Goal: Feedback & Contribution: Leave review/rating

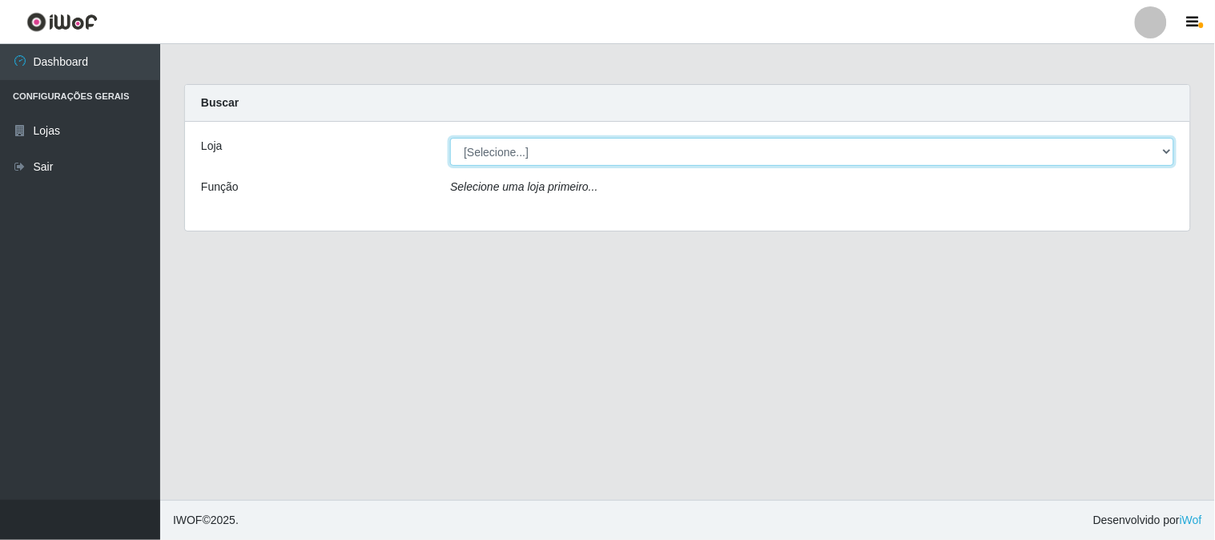
drag, startPoint x: 543, startPoint y: 150, endPoint x: 525, endPoint y: 231, distance: 83.0
click at [543, 150] on select "[Selecione...] Casatudo BR" at bounding box center [812, 152] width 724 height 28
select select "197"
click at [450, 138] on select "[Selecione...] Casatudo BR" at bounding box center [812, 152] width 724 height 28
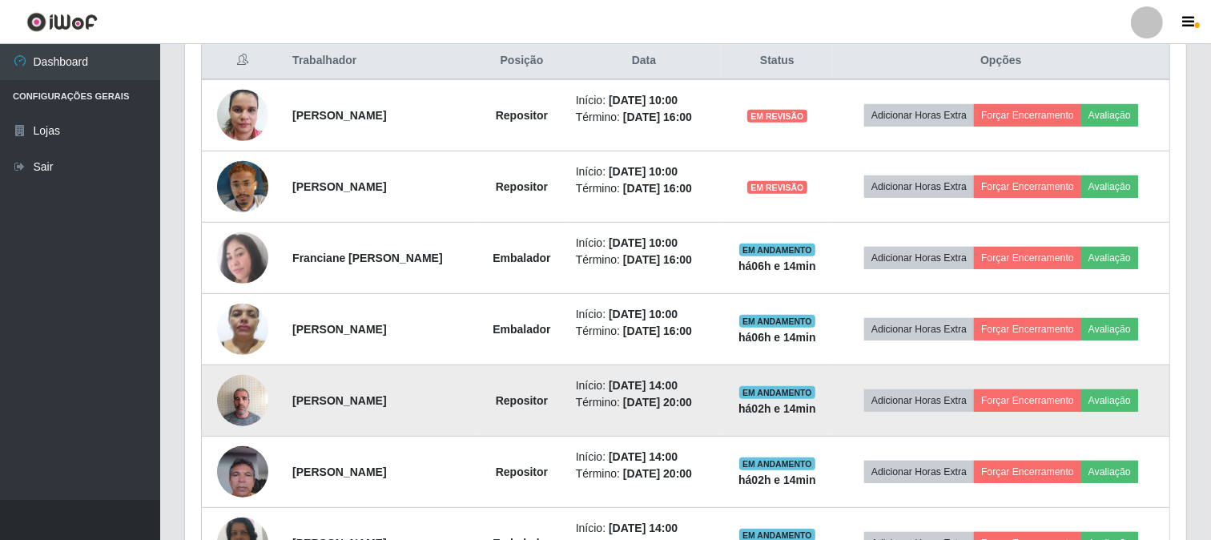
scroll to position [711, 0]
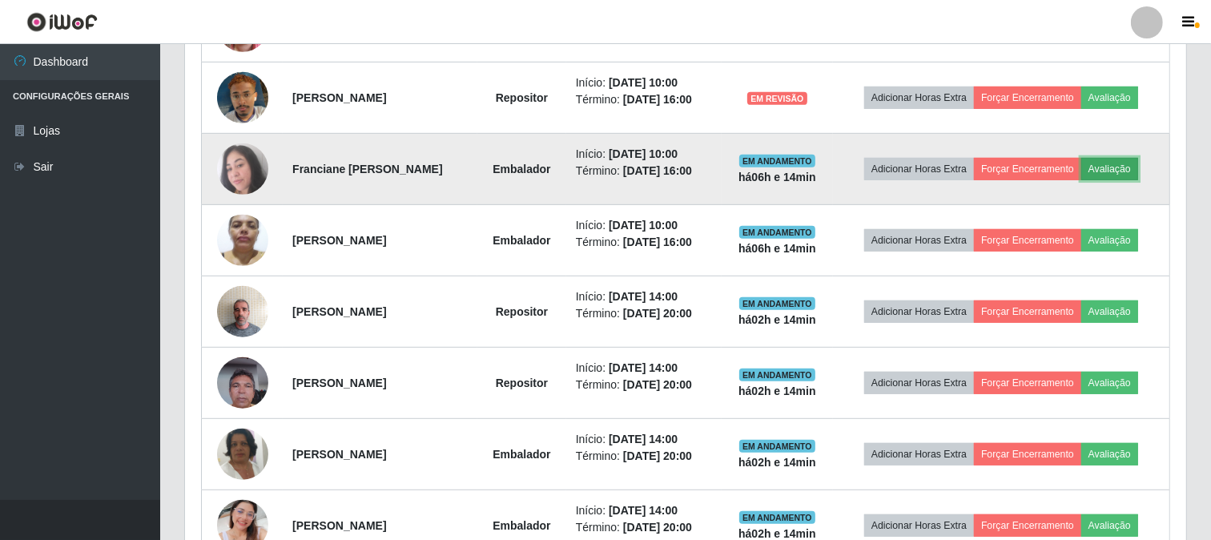
click at [1138, 167] on button "Avaliação" at bounding box center [1109, 169] width 57 height 22
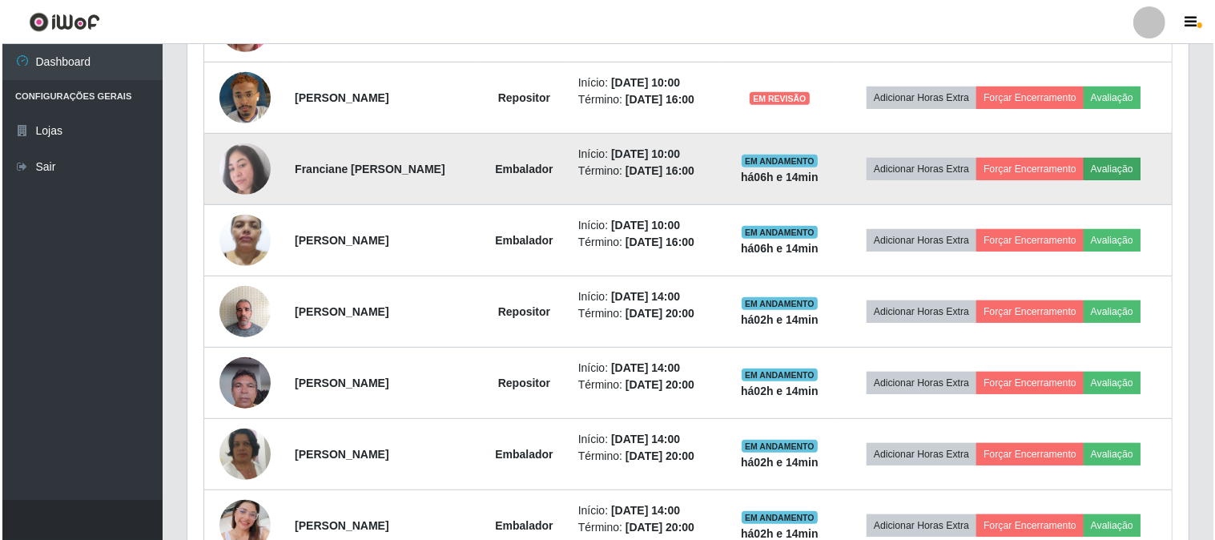
scroll to position [332, 991]
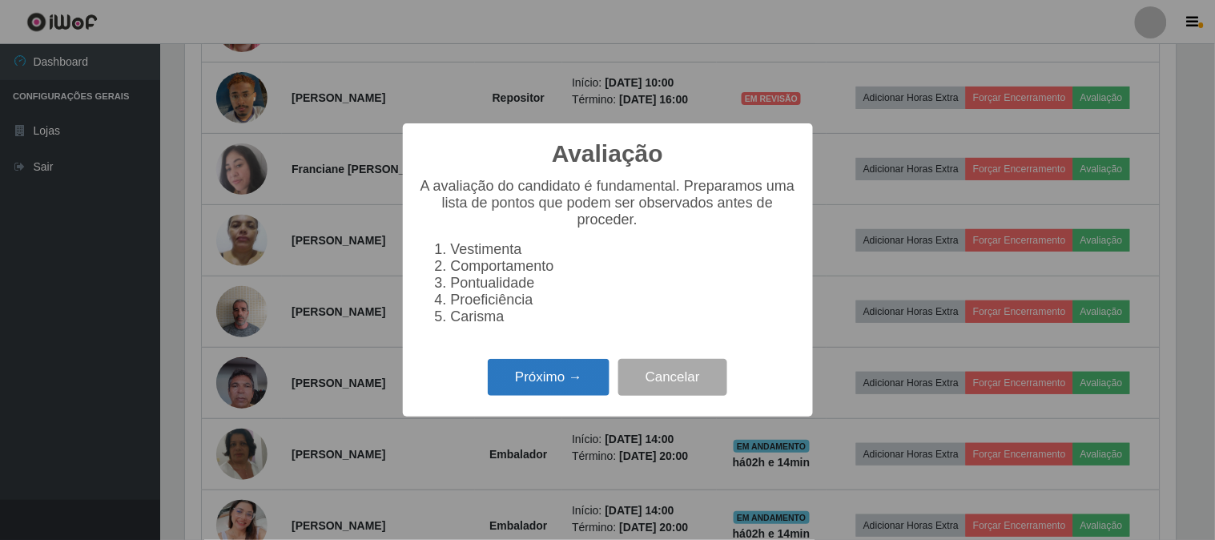
click at [525, 372] on button "Próximo →" at bounding box center [549, 378] width 122 height 38
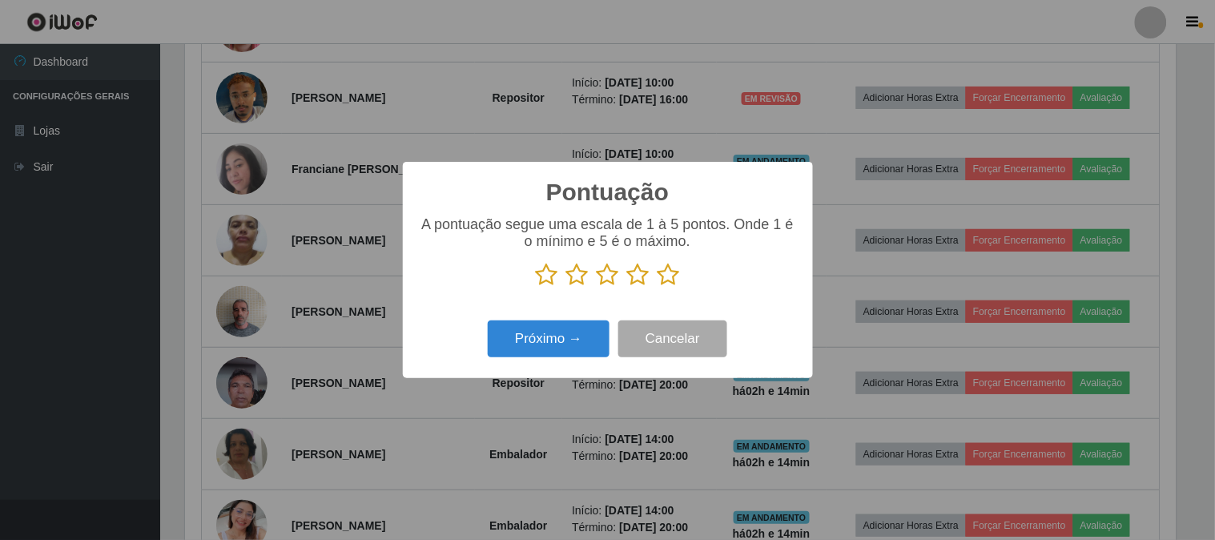
click at [665, 275] on icon at bounding box center [668, 275] width 22 height 24
click at [657, 287] on input "radio" at bounding box center [657, 287] width 0 height 0
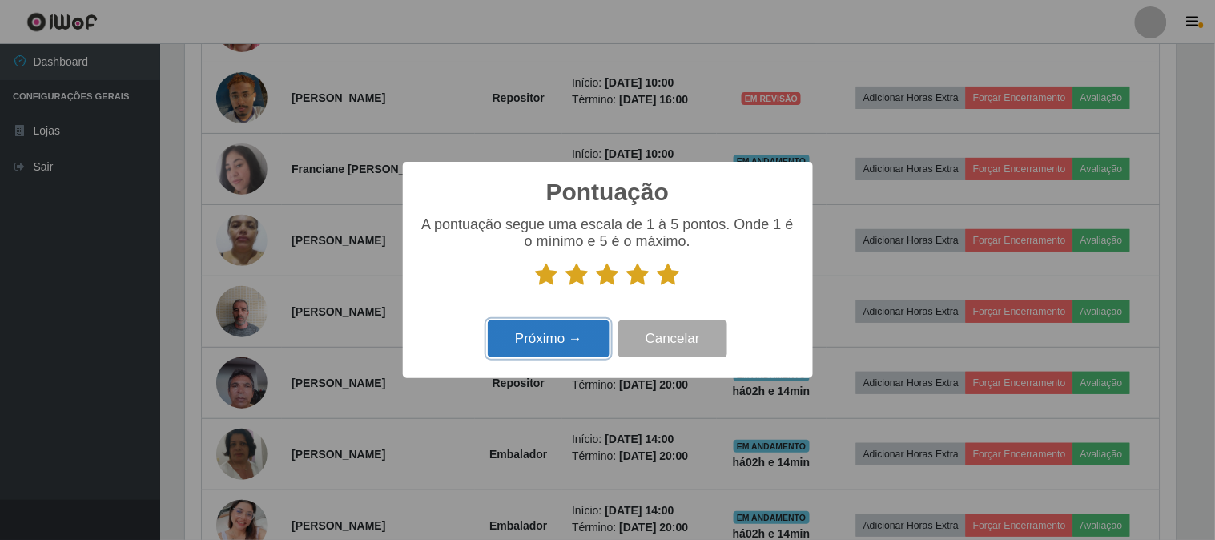
click at [521, 327] on button "Próximo →" at bounding box center [549, 339] width 122 height 38
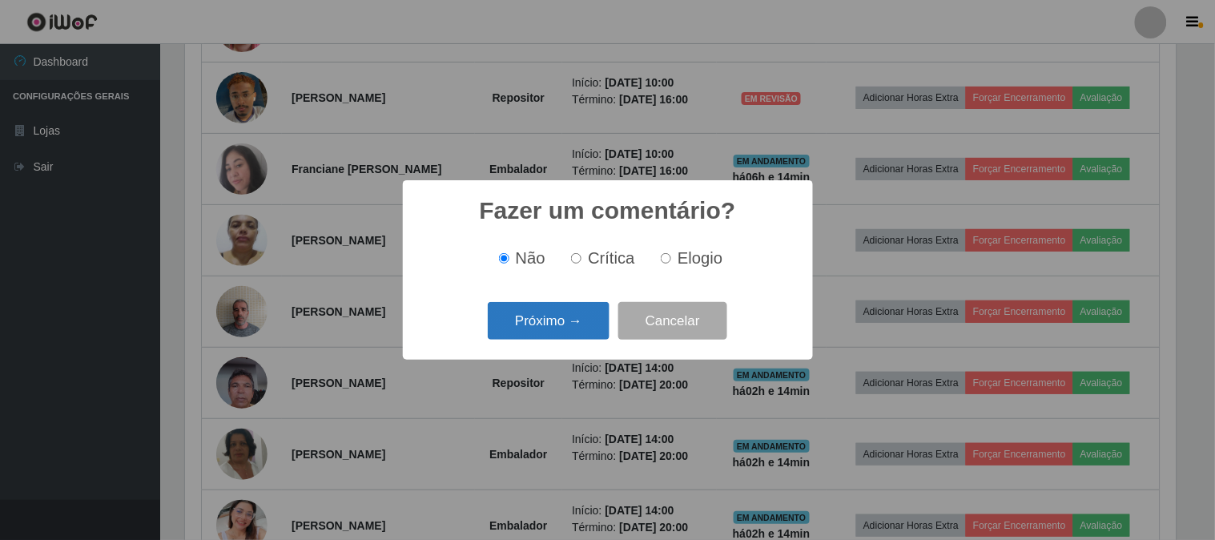
click at [549, 328] on button "Próximo →" at bounding box center [549, 321] width 122 height 38
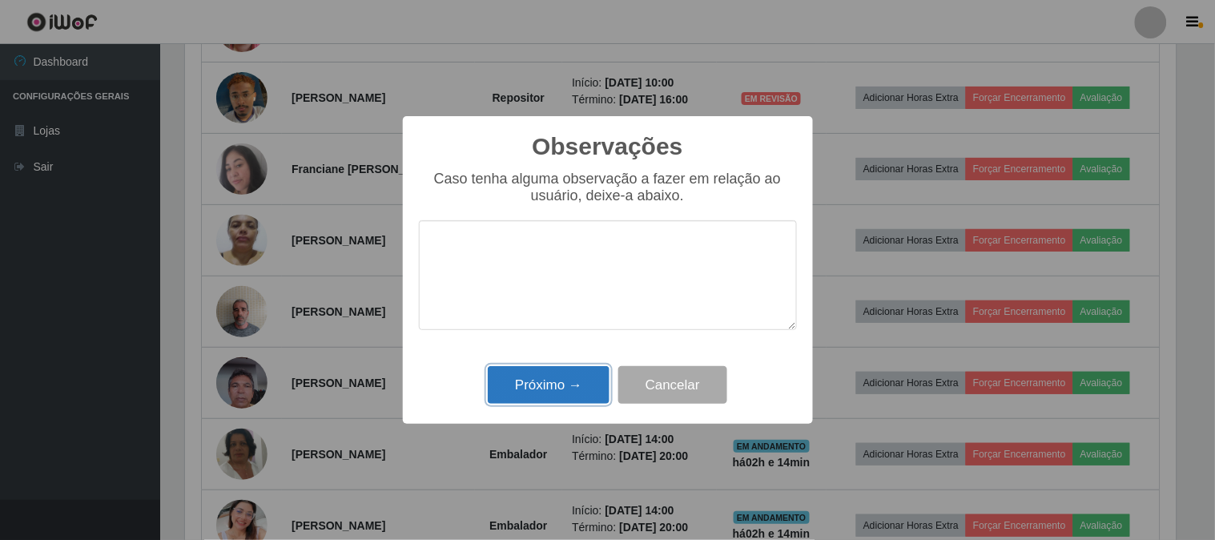
click at [532, 382] on button "Próximo →" at bounding box center [549, 385] width 122 height 38
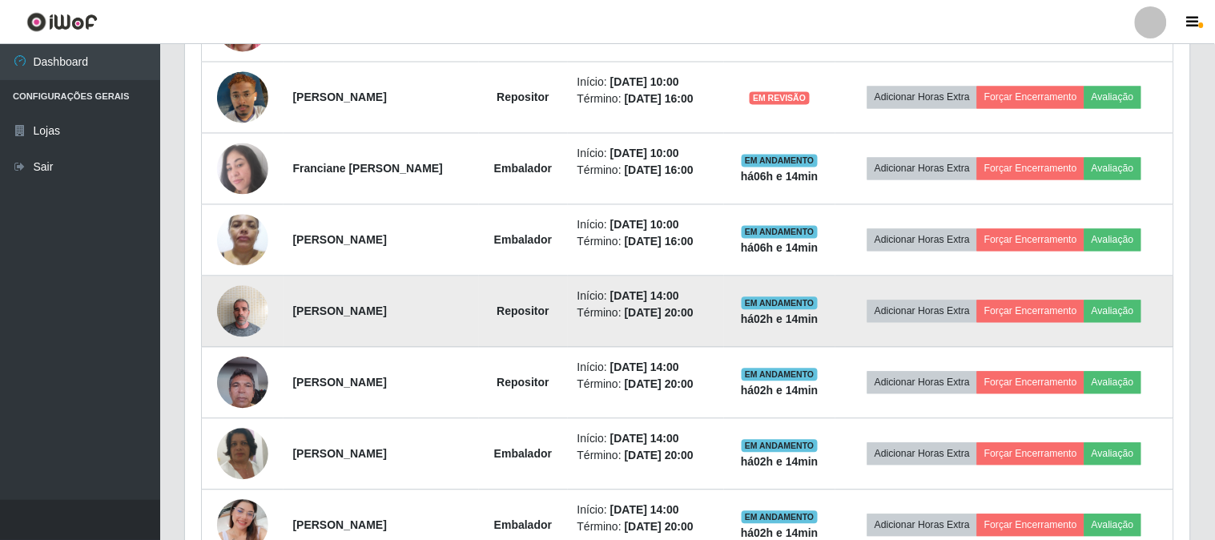
scroll to position [332, 1001]
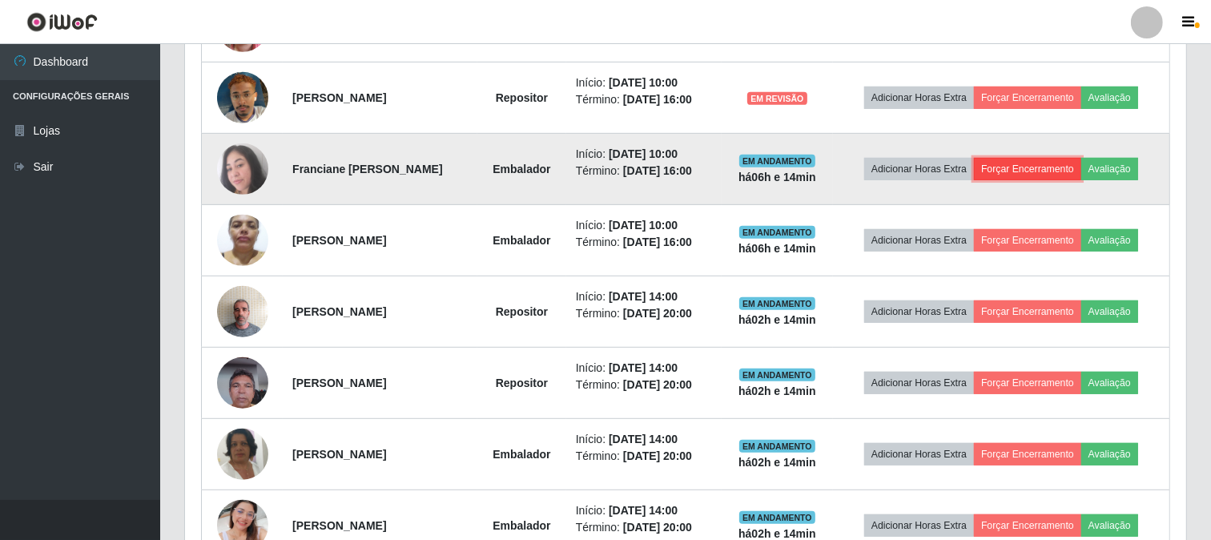
click at [1030, 176] on button "Forçar Encerramento" at bounding box center [1027, 169] width 107 height 22
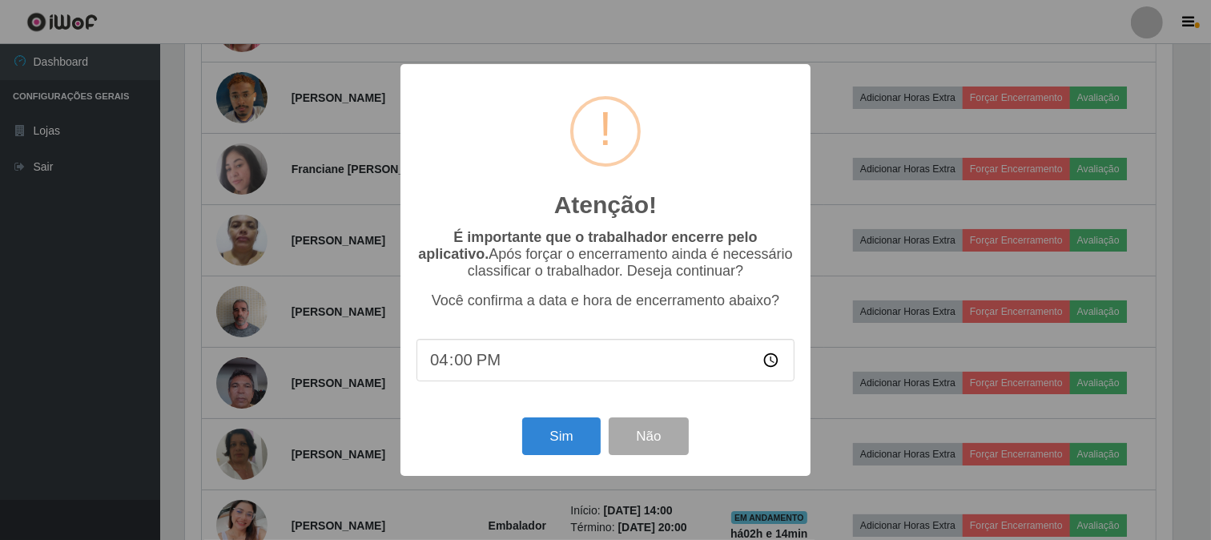
scroll to position [332, 991]
click at [571, 436] on button "Sim" at bounding box center [564, 436] width 78 height 38
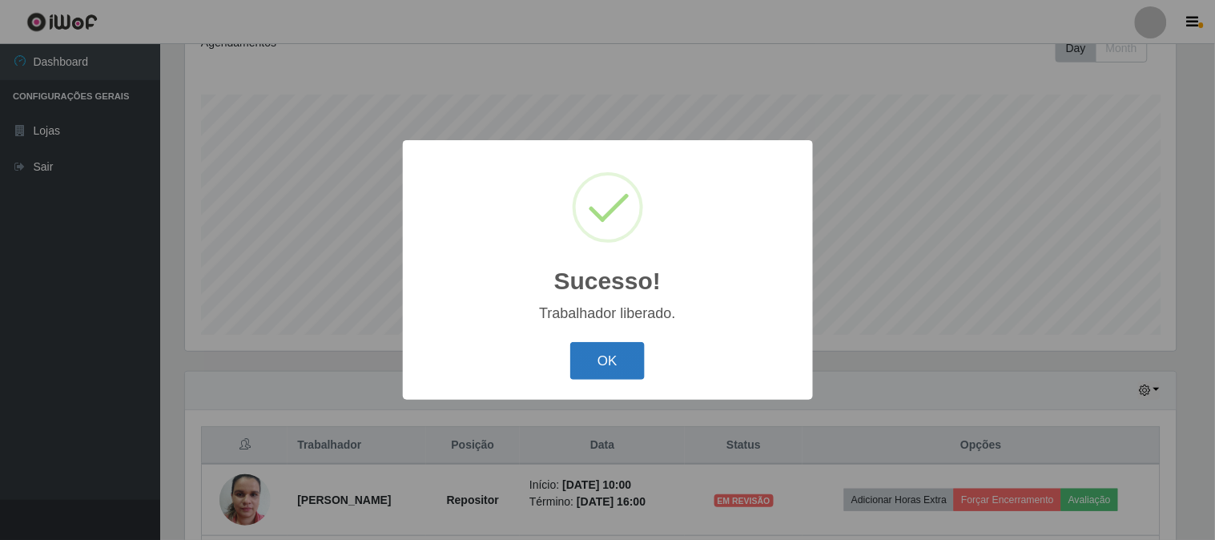
click at [598, 363] on button "OK" at bounding box center [607, 361] width 74 height 38
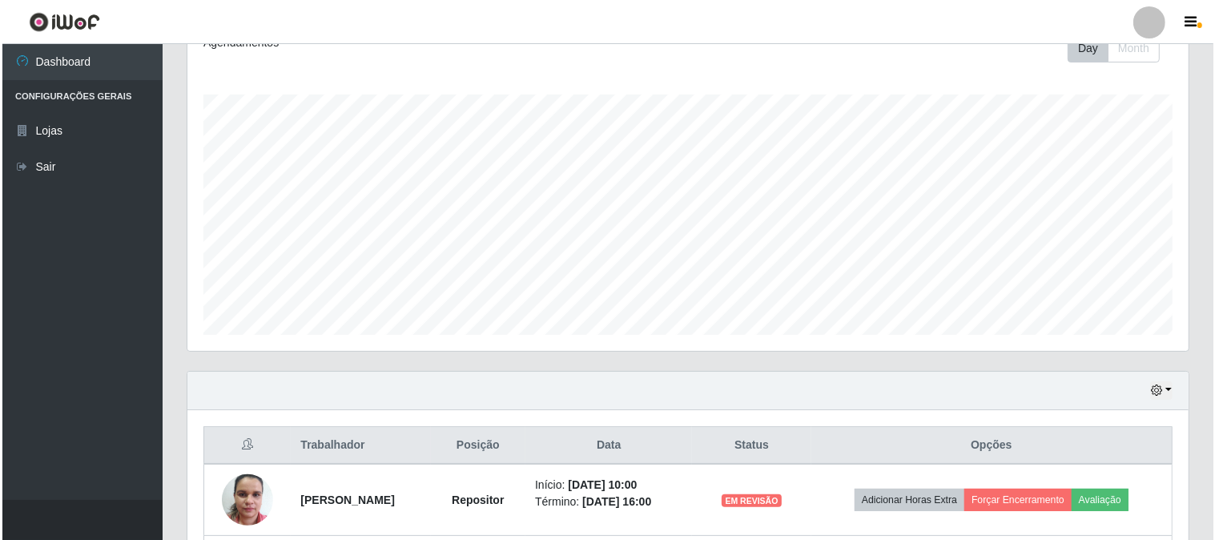
scroll to position [505, 0]
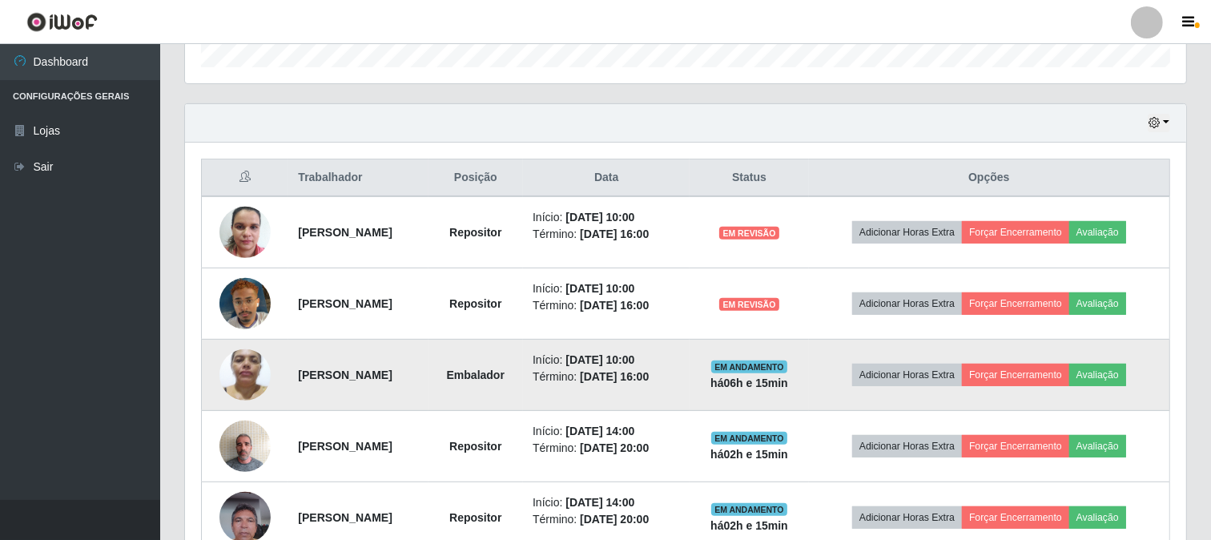
click at [238, 378] on img at bounding box center [244, 374] width 51 height 68
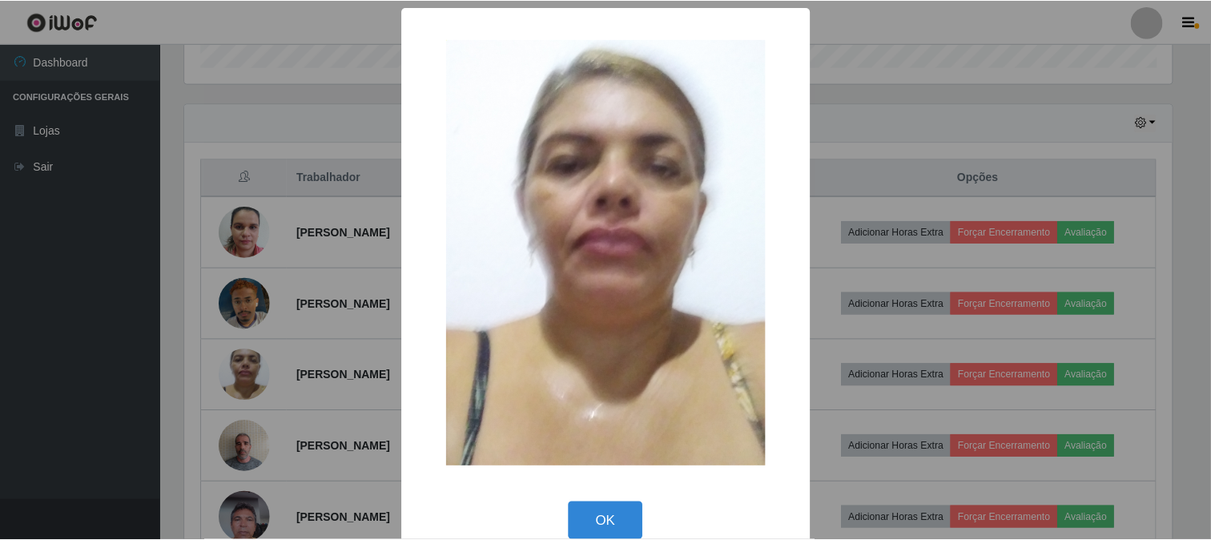
scroll to position [332, 991]
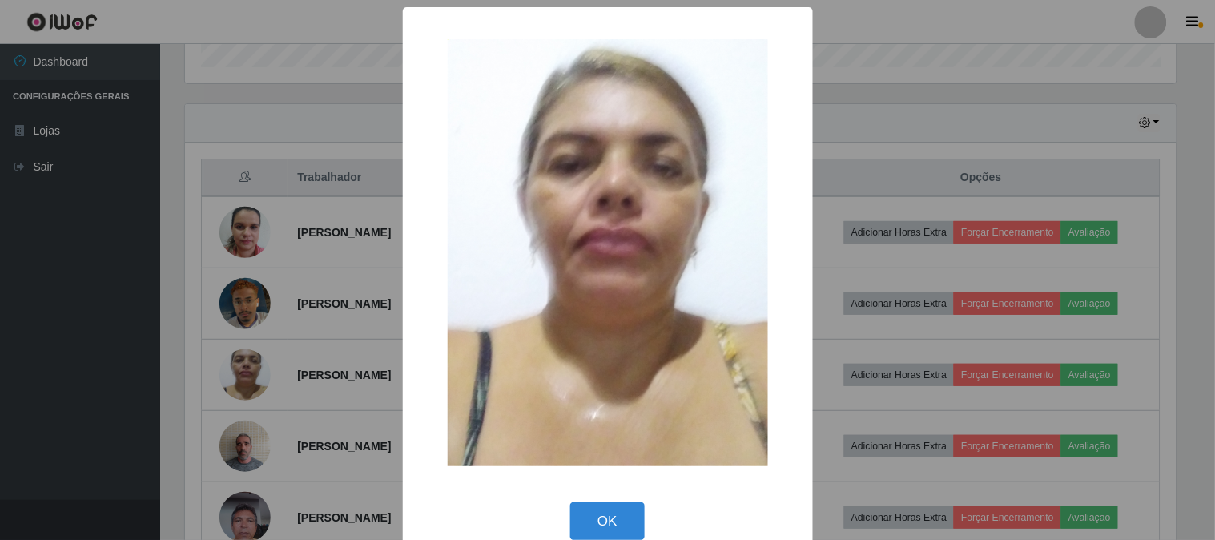
click at [931, 154] on div "× OK Cancel" at bounding box center [607, 270] width 1215 height 540
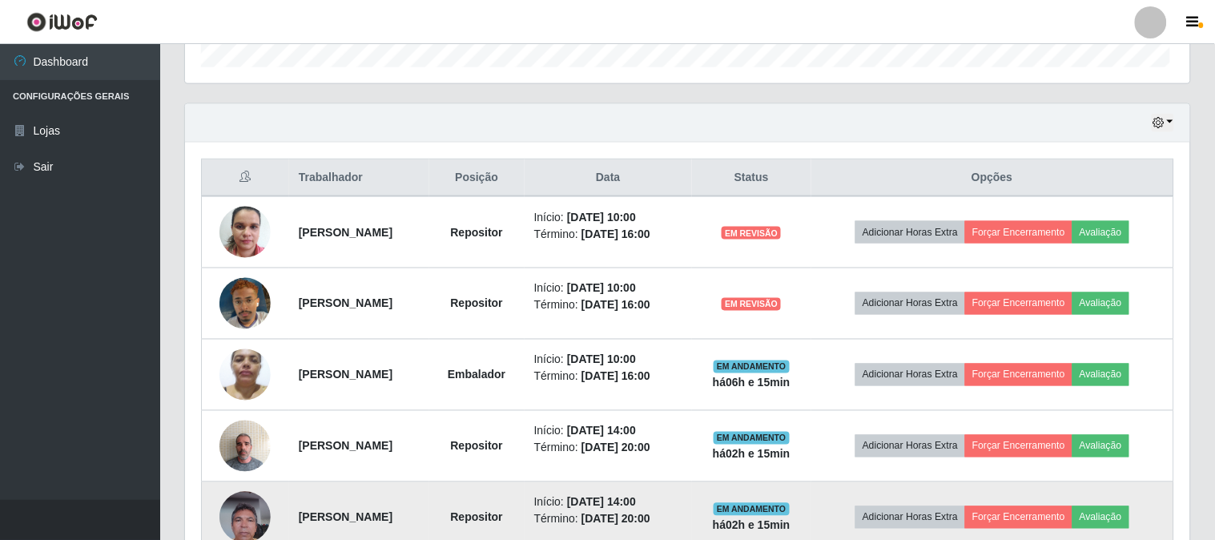
scroll to position [332, 1001]
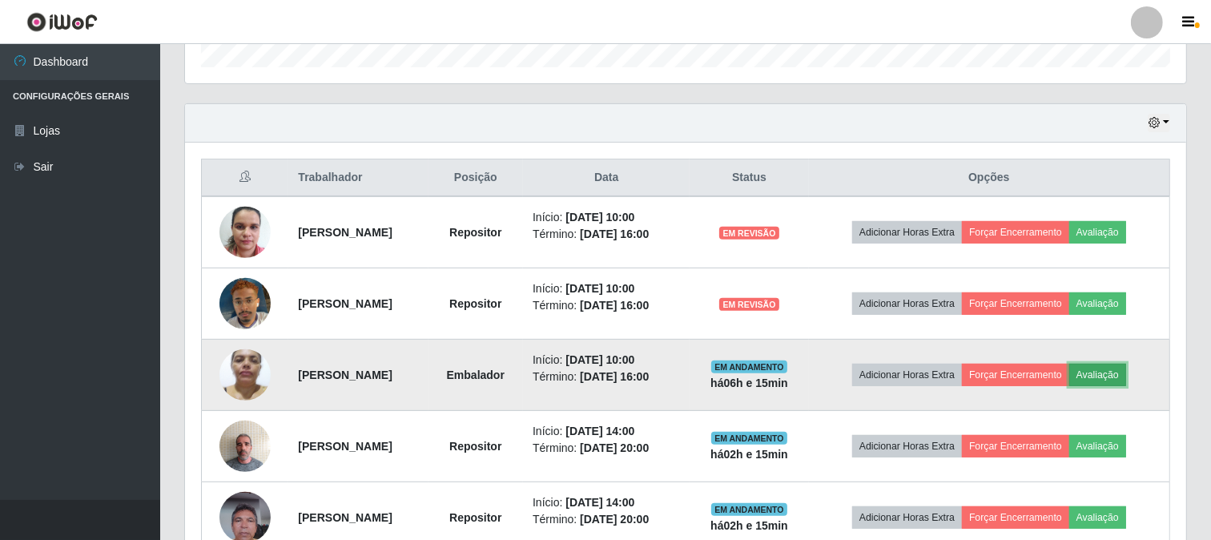
click at [1116, 372] on button "Avaliação" at bounding box center [1097, 375] width 57 height 22
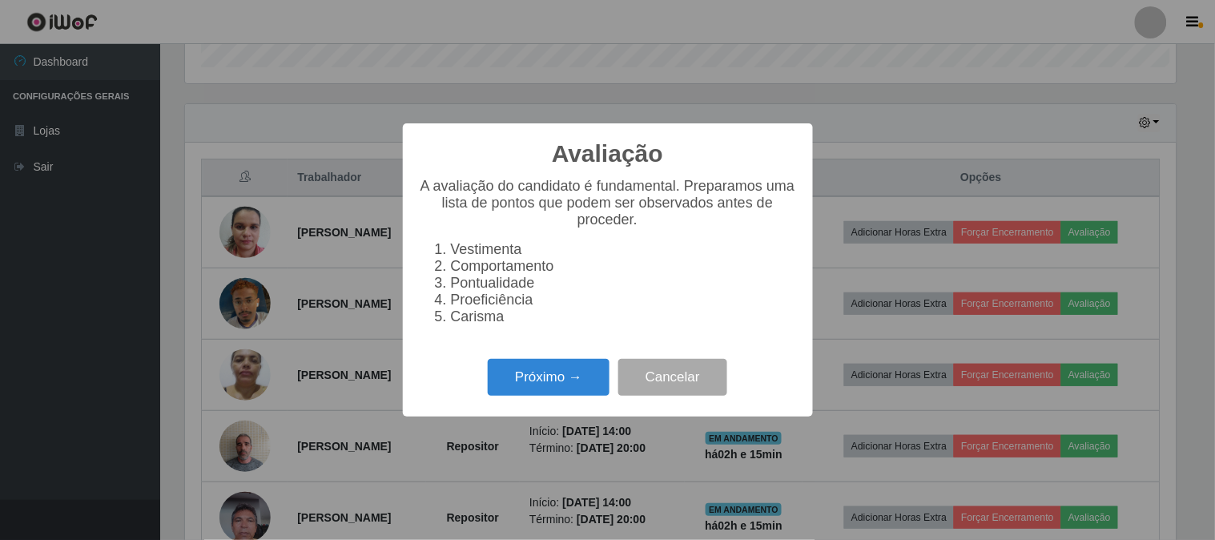
scroll to position [332, 991]
click at [533, 380] on button "Próximo →" at bounding box center [549, 378] width 122 height 38
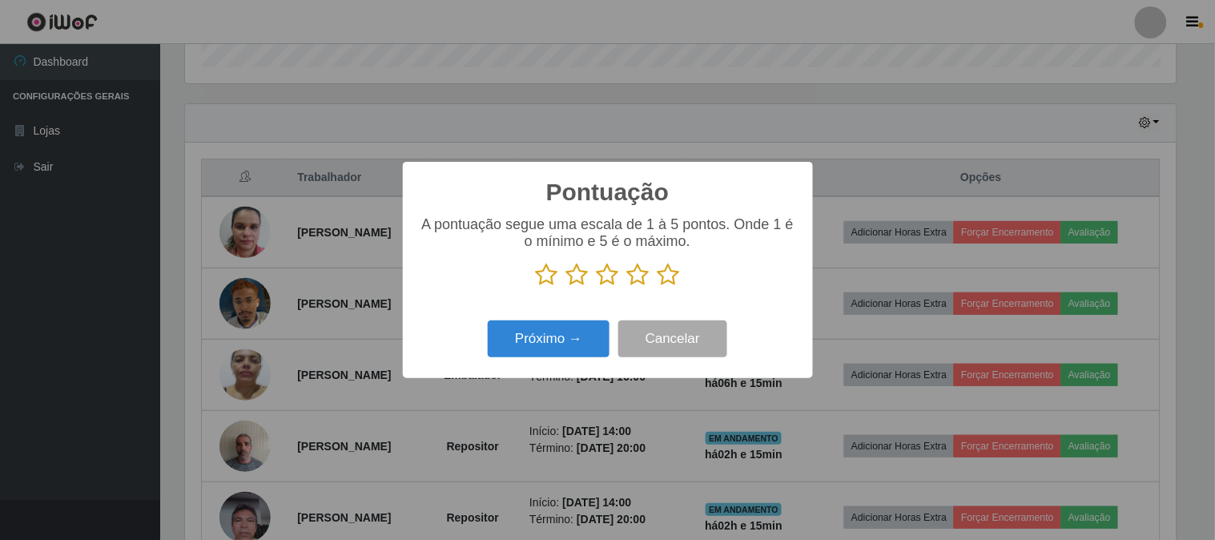
click at [671, 286] on icon at bounding box center [668, 275] width 22 height 24
click at [657, 287] on input "radio" at bounding box center [657, 287] width 0 height 0
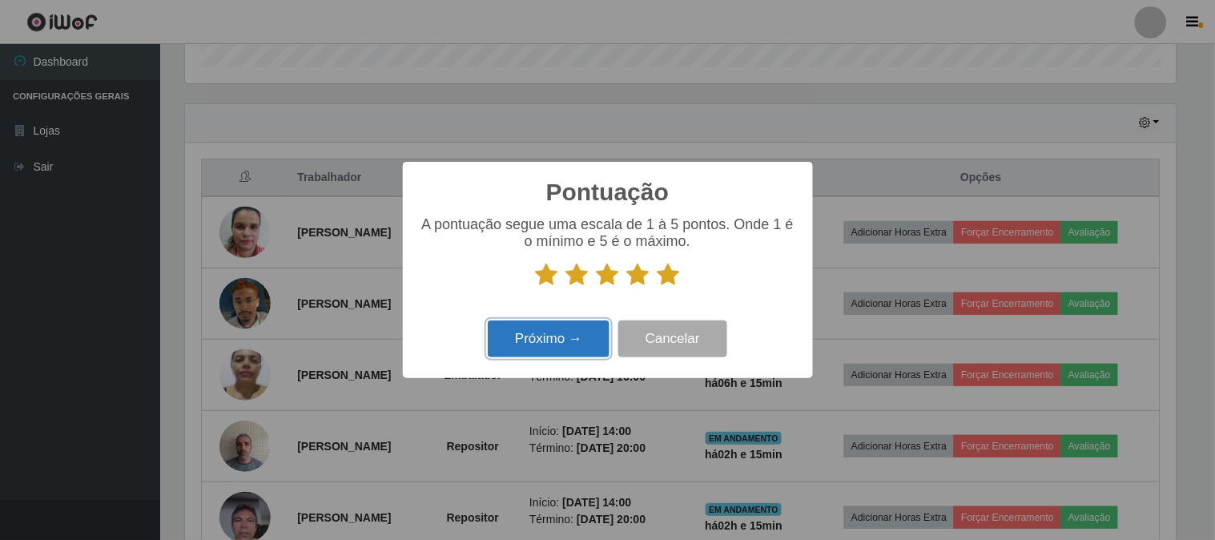
click at [579, 339] on button "Próximo →" at bounding box center [549, 339] width 122 height 38
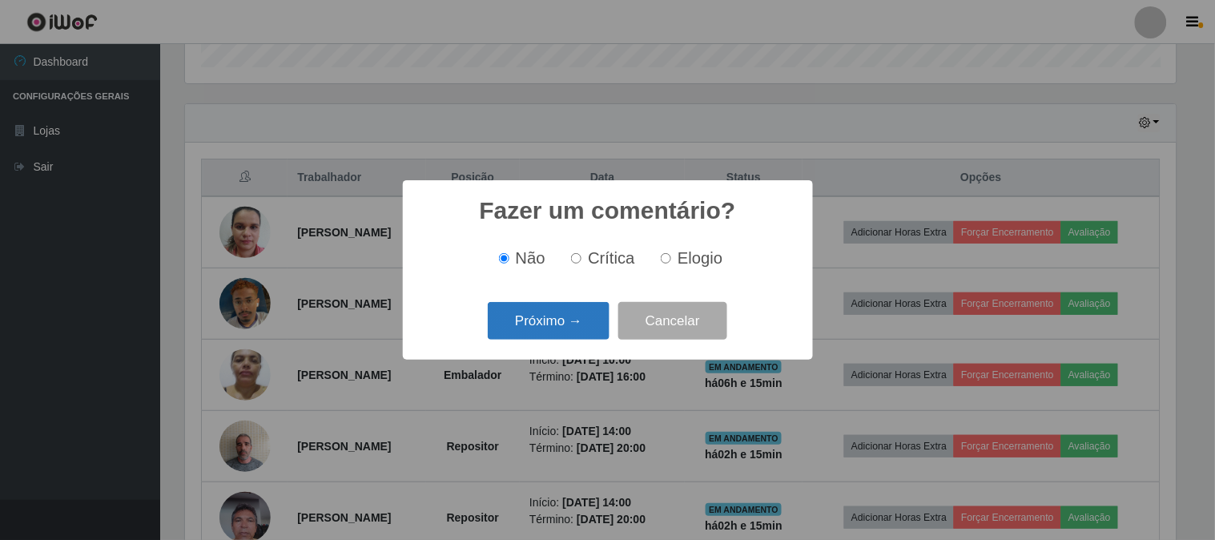
click at [569, 320] on button "Próximo →" at bounding box center [549, 321] width 122 height 38
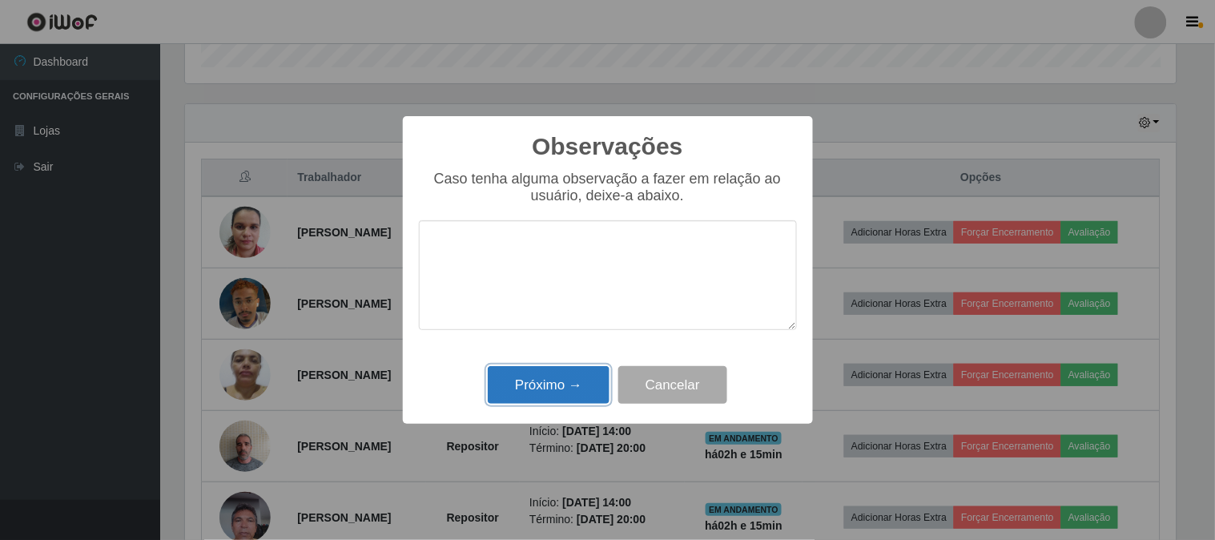
click at [547, 371] on button "Próximo →" at bounding box center [549, 385] width 122 height 38
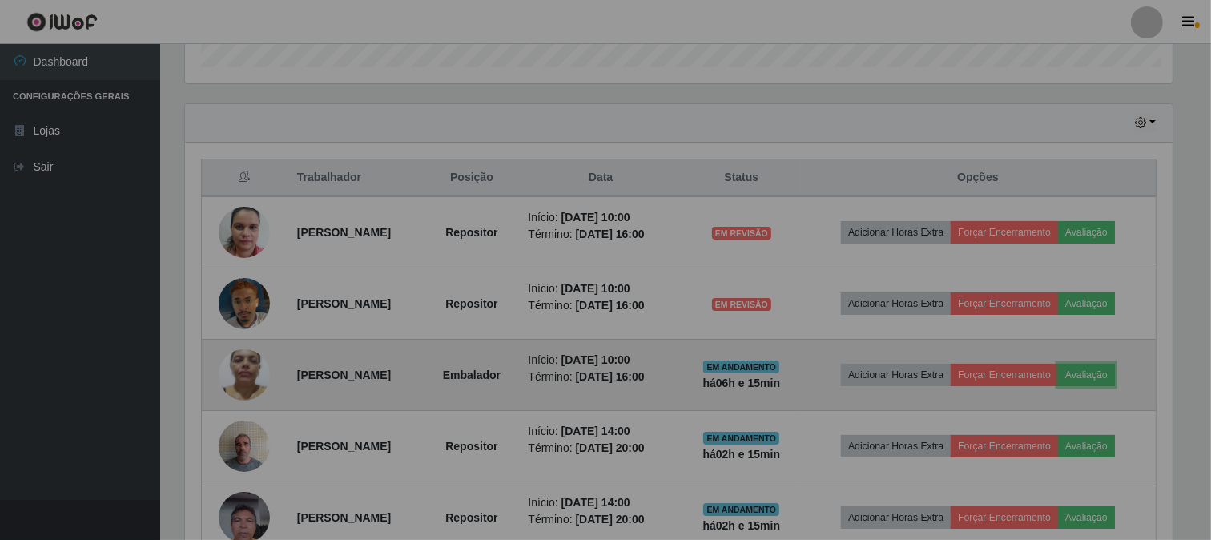
scroll to position [332, 1001]
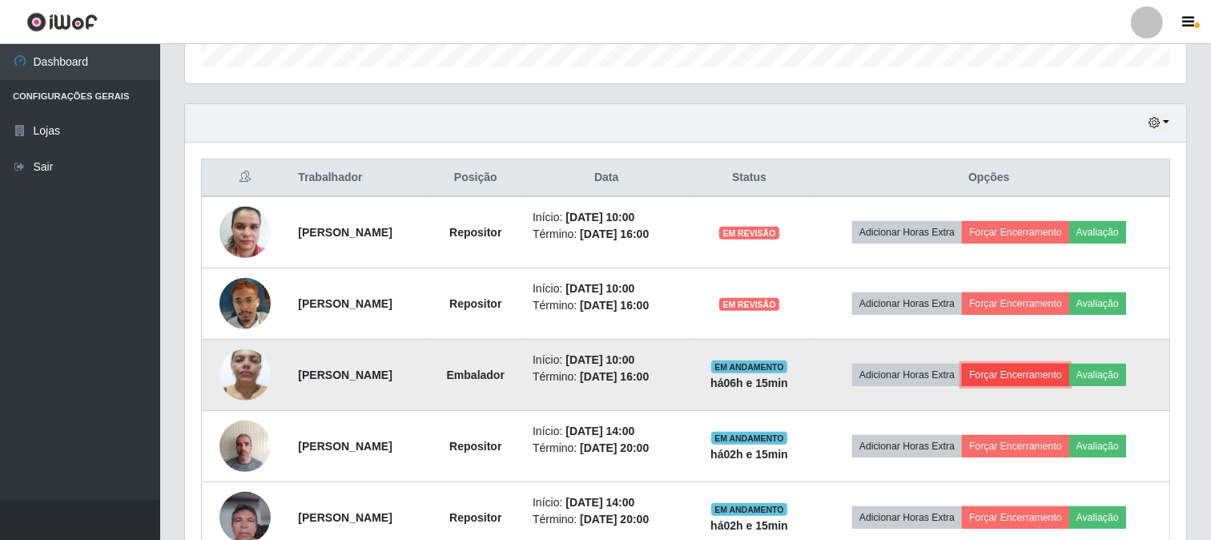
click at [1058, 378] on button "Forçar Encerramento" at bounding box center [1015, 375] width 107 height 22
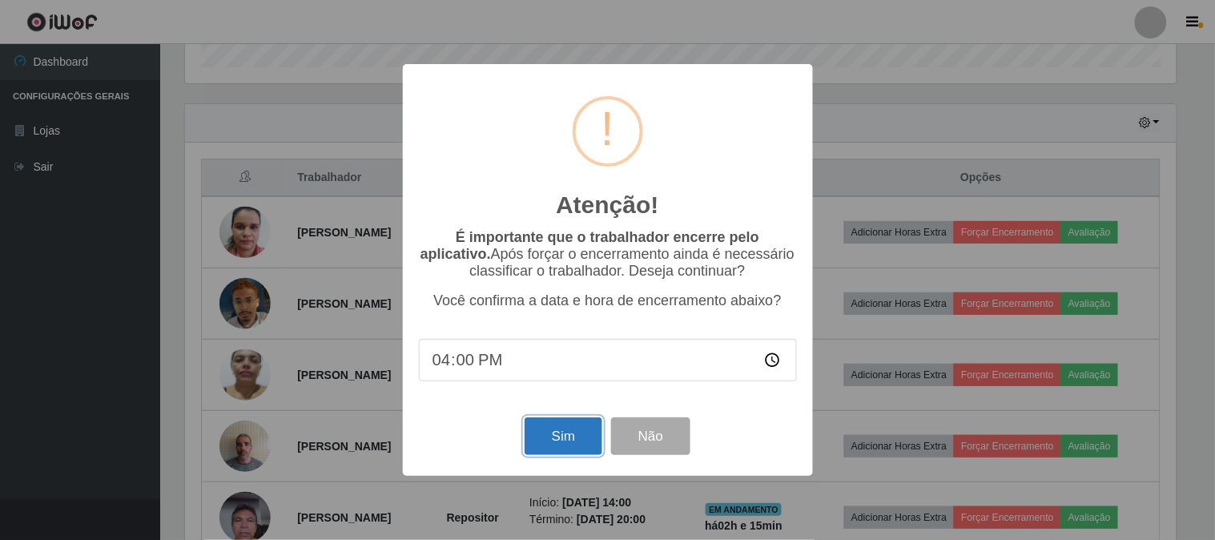
click at [588, 439] on button "Sim" at bounding box center [564, 436] width 78 height 38
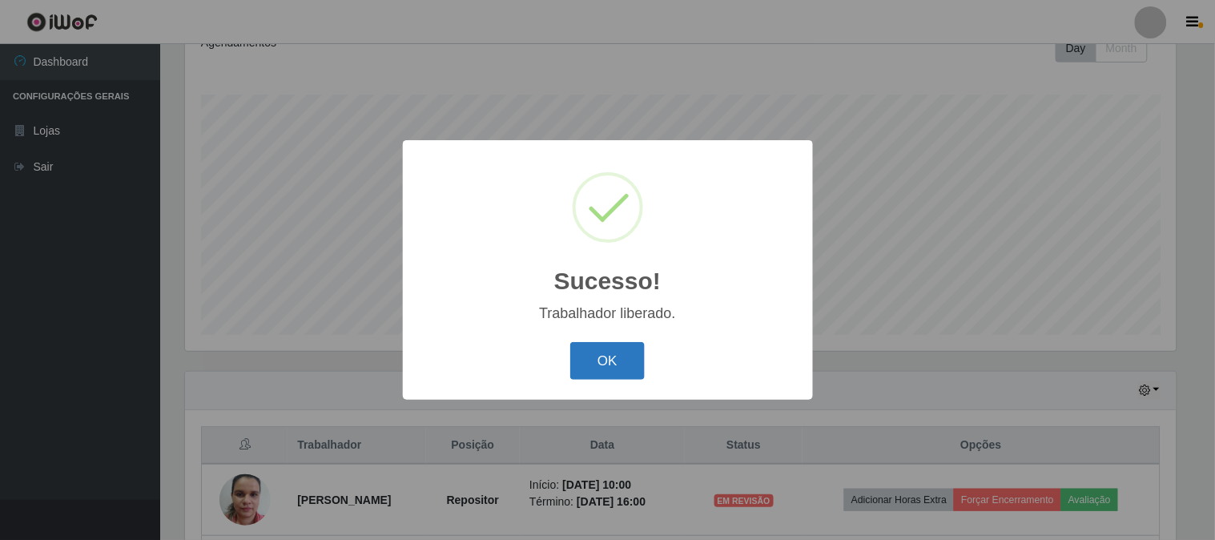
click at [590, 352] on button "OK" at bounding box center [607, 361] width 74 height 38
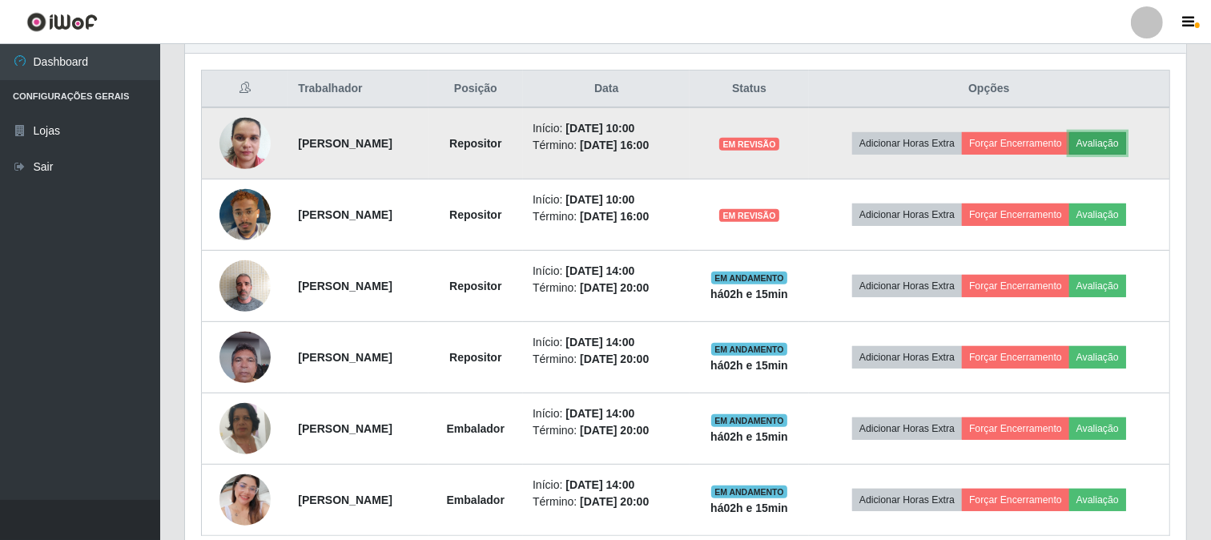
click at [1126, 142] on button "Avaliação" at bounding box center [1097, 143] width 57 height 22
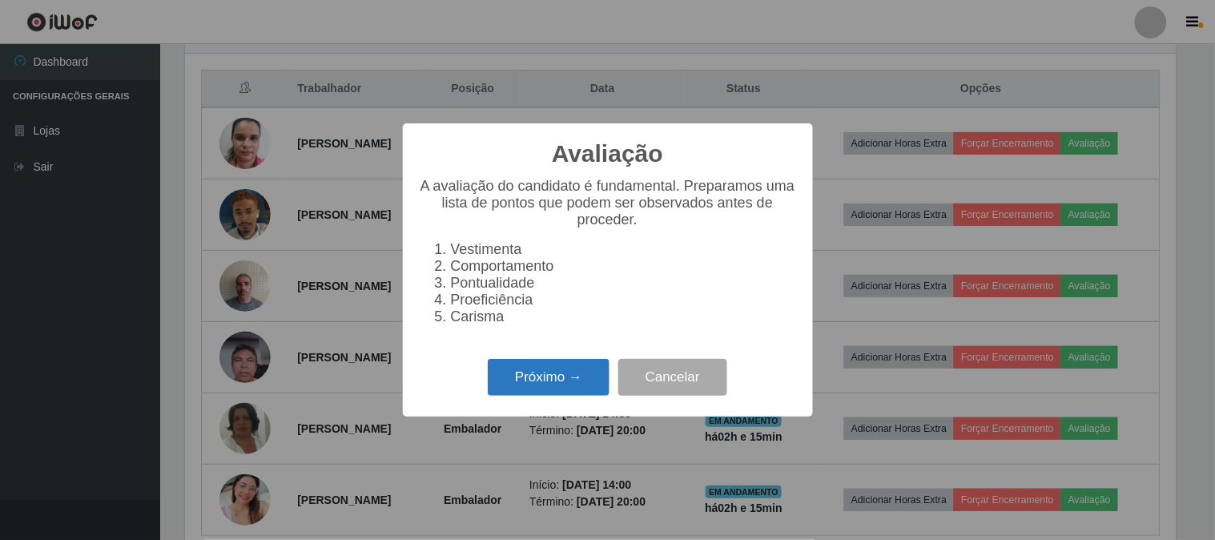
click at [516, 392] on button "Próximo →" at bounding box center [549, 378] width 122 height 38
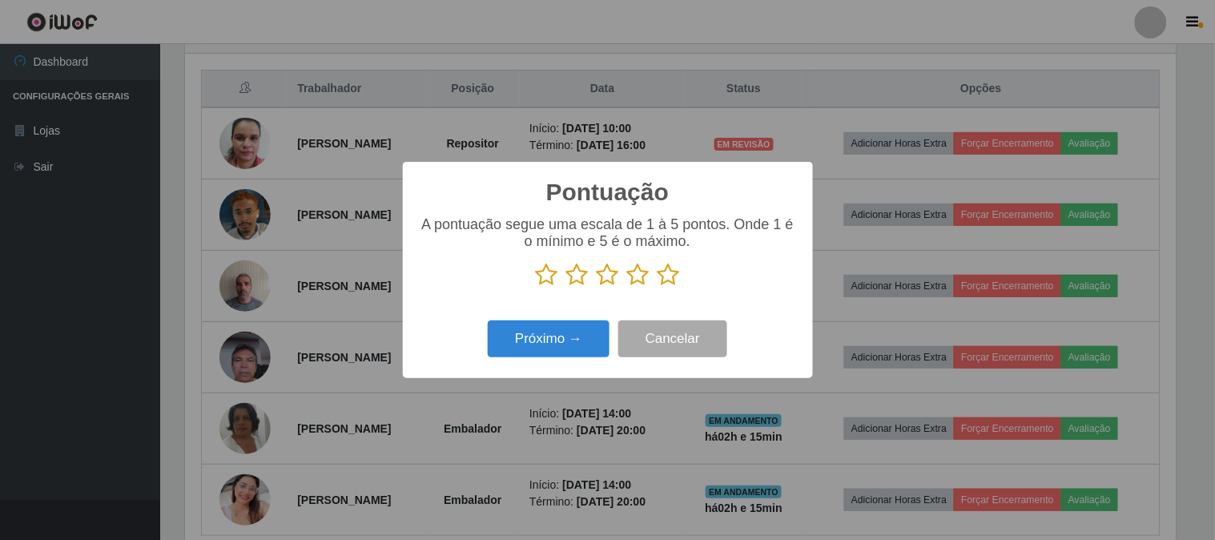
click at [663, 275] on icon at bounding box center [668, 275] width 22 height 24
click at [657, 287] on input "radio" at bounding box center [657, 287] width 0 height 0
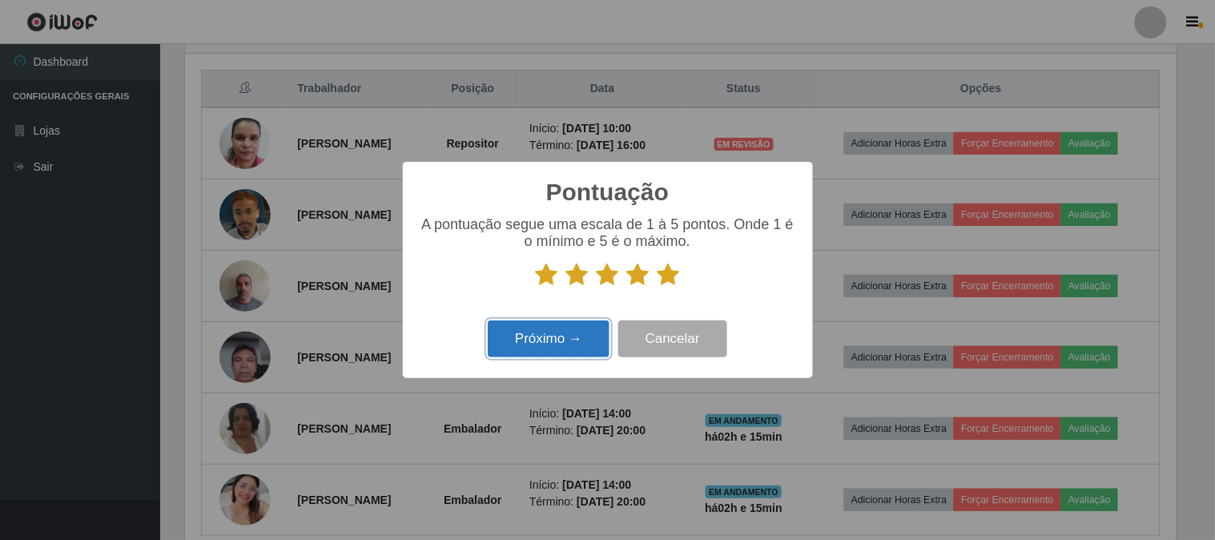
click at [532, 330] on button "Próximo →" at bounding box center [549, 339] width 122 height 38
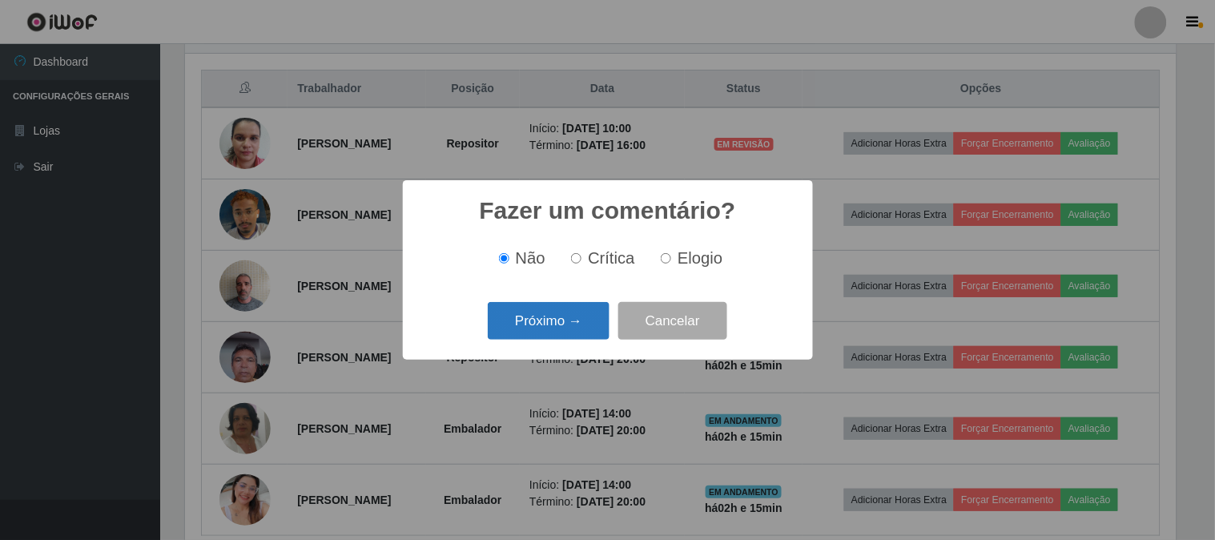
click at [564, 319] on button "Próximo →" at bounding box center [549, 321] width 122 height 38
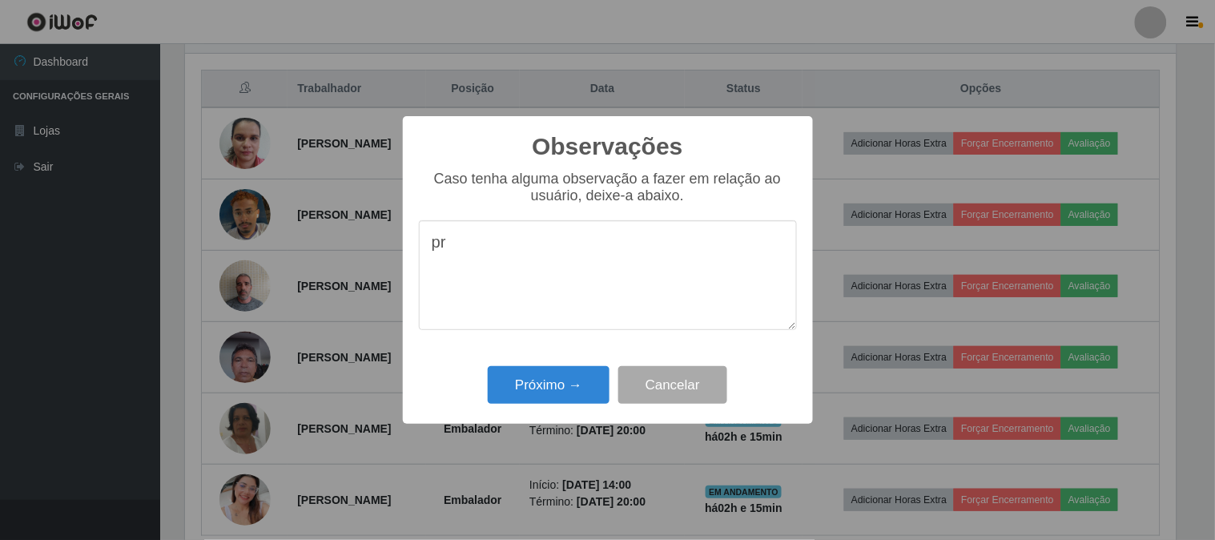
type textarea "p"
click at [646, 241] on textarea "bastante proativa e esforçada" at bounding box center [608, 275] width 378 height 110
type textarea "bastante proativa e esforçada."
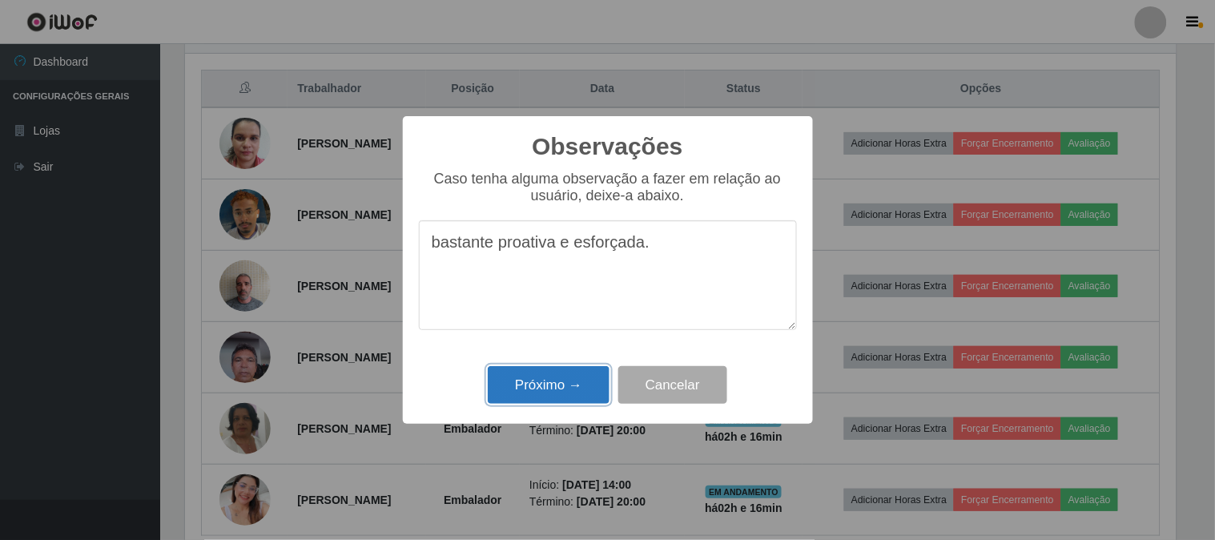
click at [517, 386] on button "Próximo →" at bounding box center [549, 385] width 122 height 38
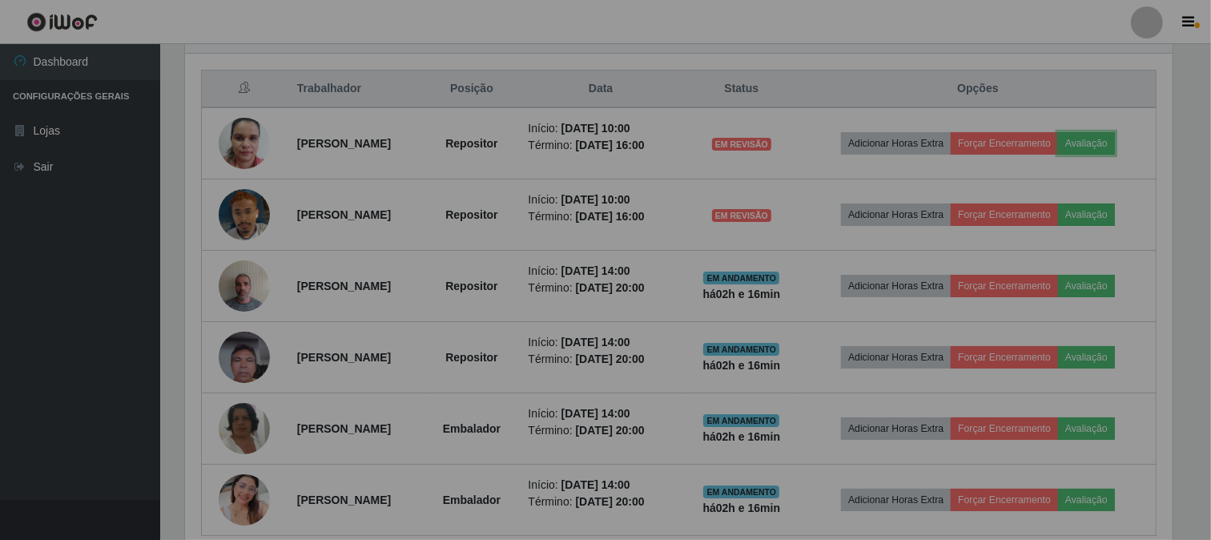
scroll to position [332, 1001]
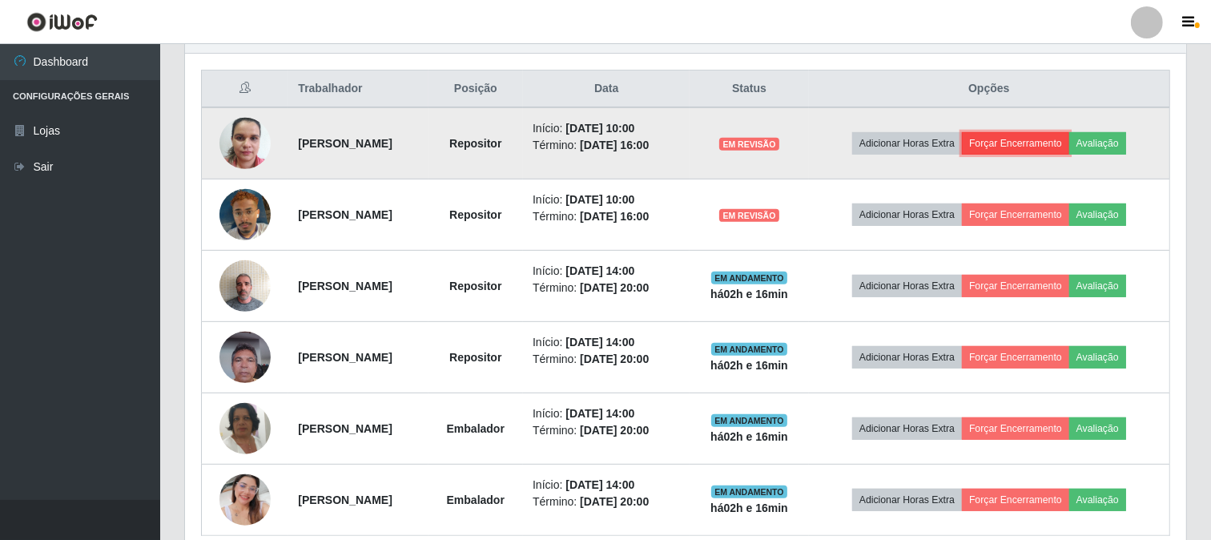
click at [1046, 145] on button "Forçar Encerramento" at bounding box center [1015, 143] width 107 height 22
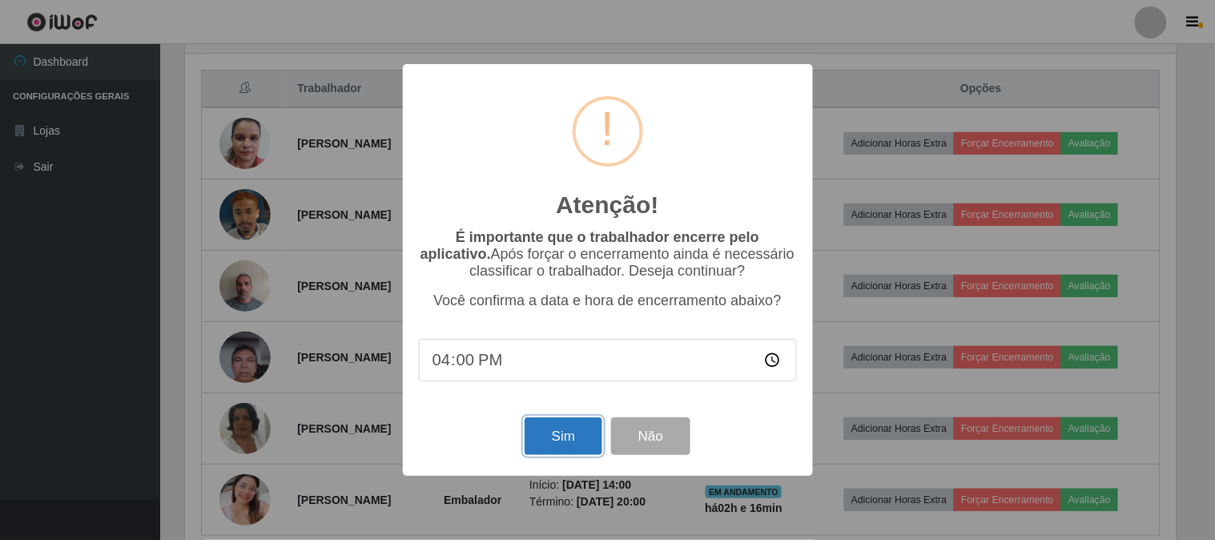
click at [565, 442] on button "Sim" at bounding box center [564, 436] width 78 height 38
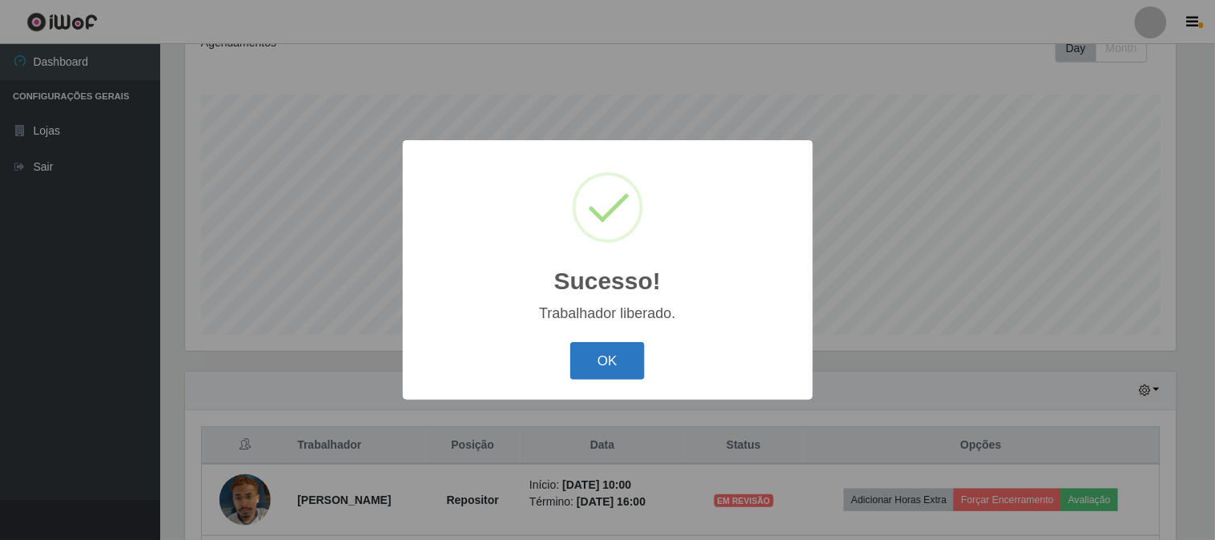
click at [599, 365] on button "OK" at bounding box center [607, 361] width 74 height 38
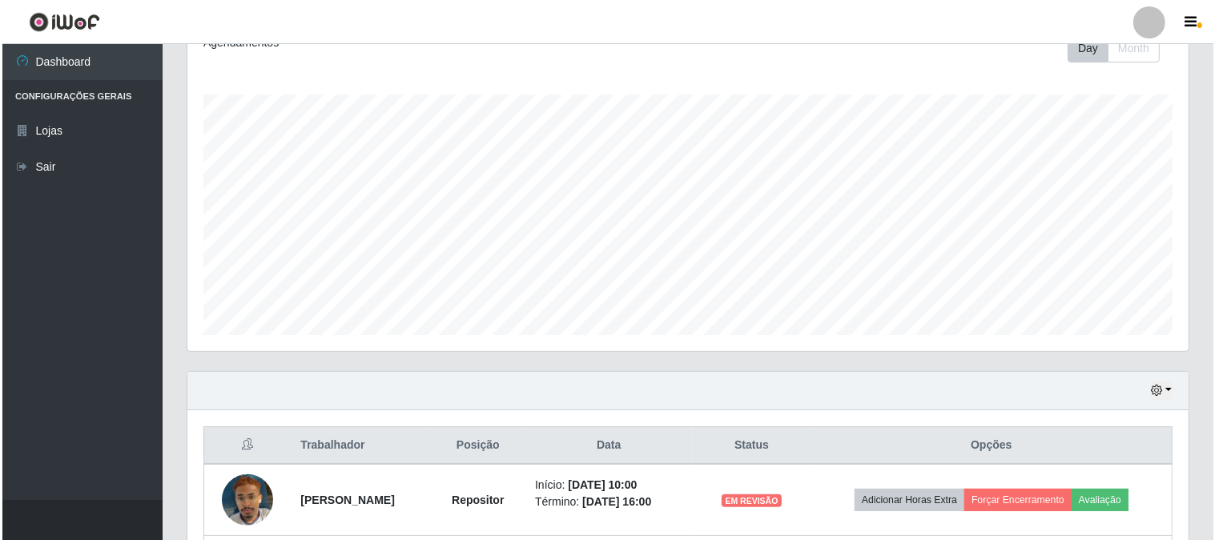
scroll to position [505, 0]
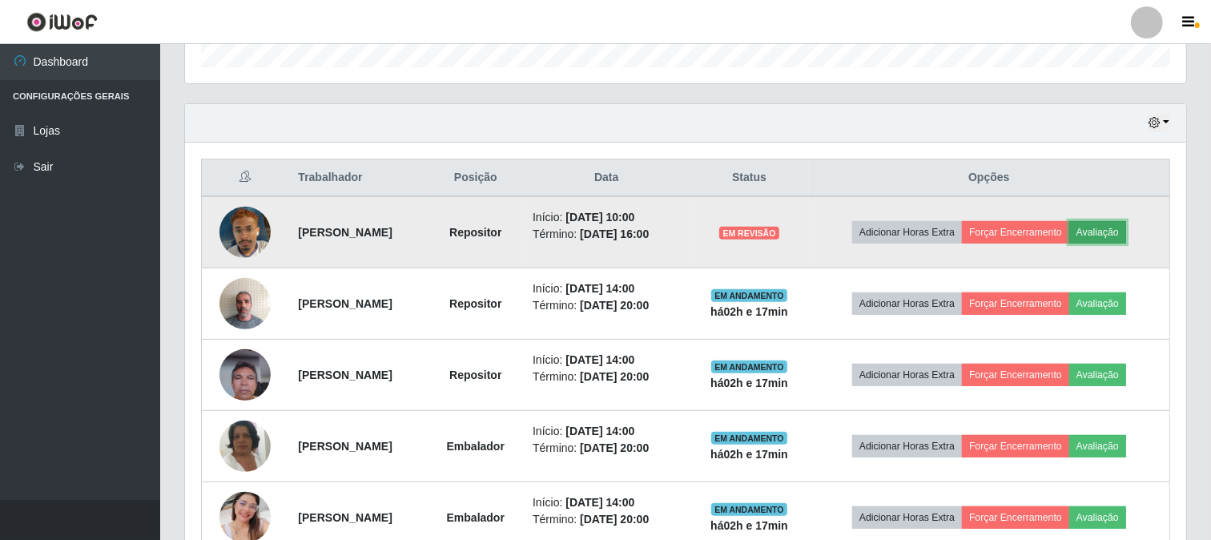
click at [1126, 227] on button "Avaliação" at bounding box center [1097, 232] width 57 height 22
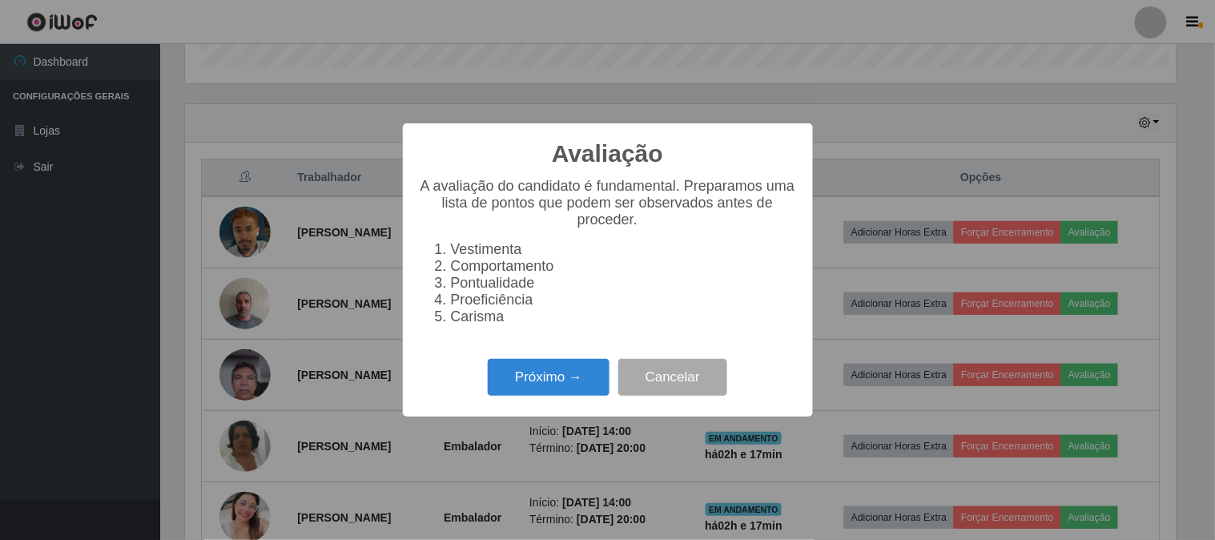
scroll to position [332, 991]
click at [522, 394] on button "Próximo →" at bounding box center [549, 378] width 122 height 38
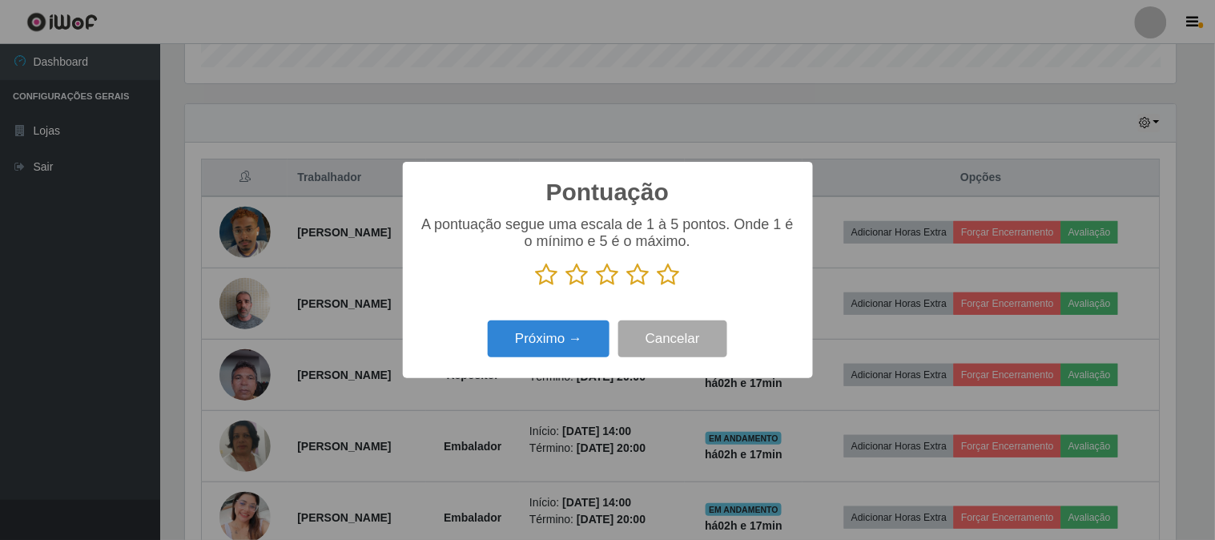
scroll to position [800490, 799831]
click at [665, 279] on icon at bounding box center [668, 275] width 22 height 24
click at [657, 287] on input "radio" at bounding box center [657, 287] width 0 height 0
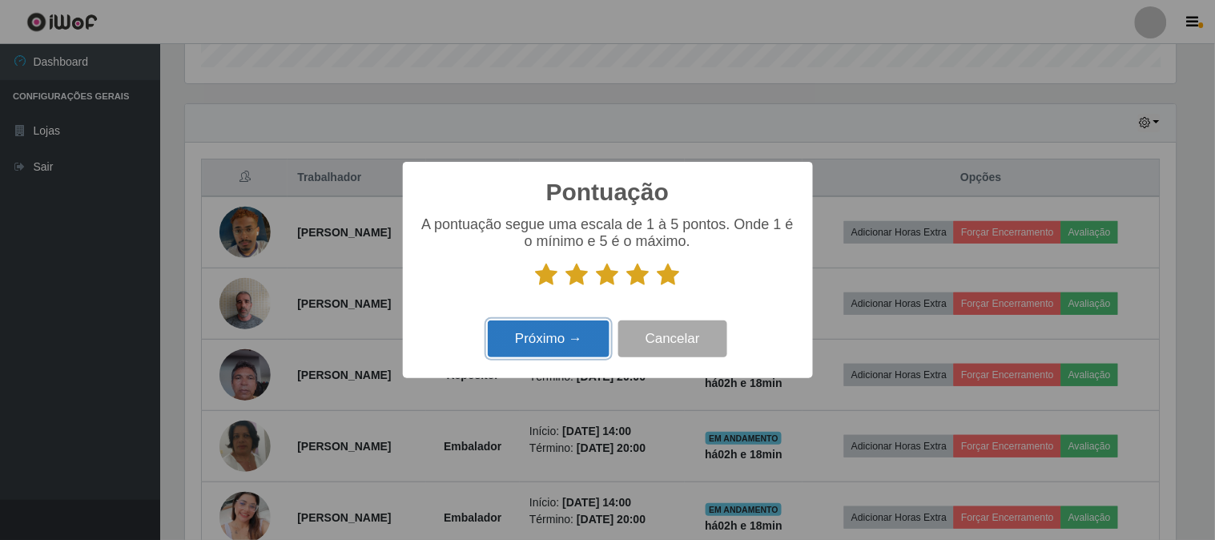
click at [532, 337] on button "Próximo →" at bounding box center [549, 339] width 122 height 38
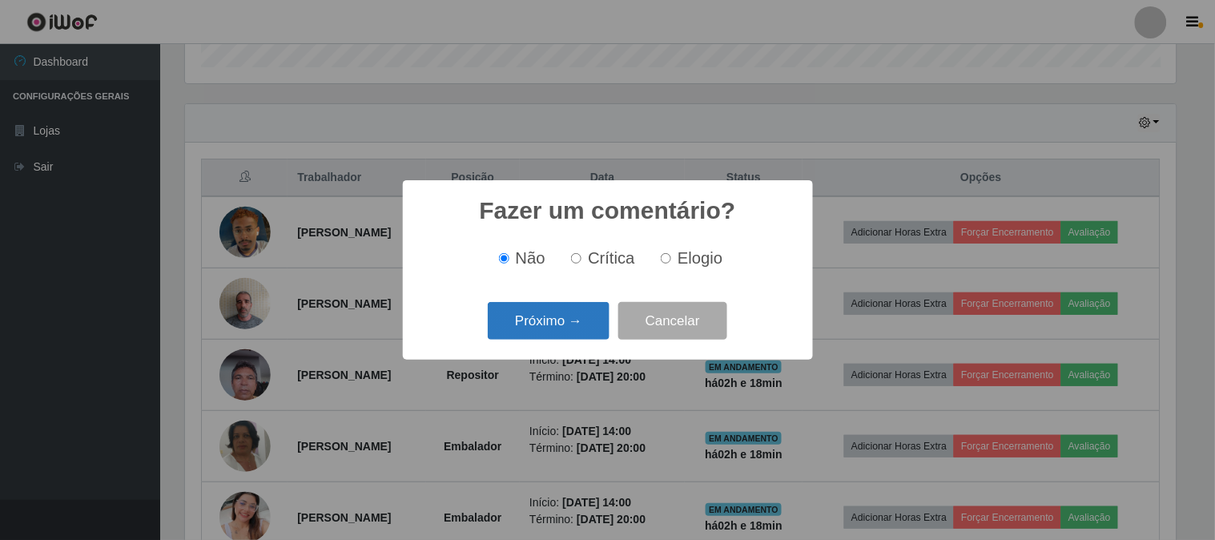
drag, startPoint x: 571, startPoint y: 300, endPoint x: 579, endPoint y: 324, distance: 26.1
click at [573, 310] on div "Próximo → Cancelar" at bounding box center [608, 321] width 378 height 46
click at [581, 328] on button "Próximo →" at bounding box center [549, 321] width 122 height 38
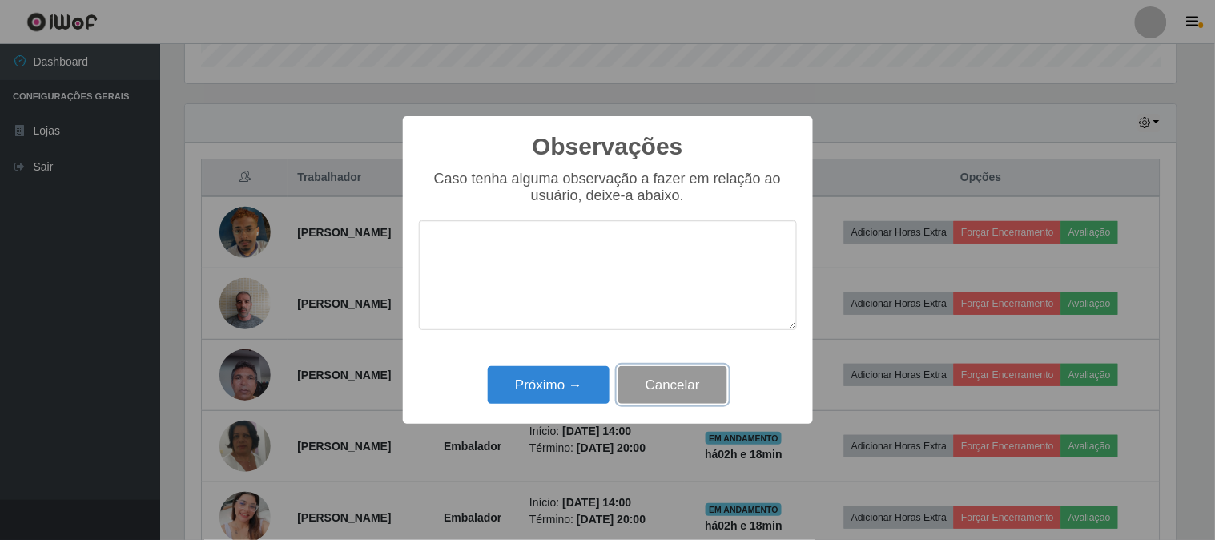
click at [691, 385] on button "Cancelar" at bounding box center [672, 385] width 109 height 38
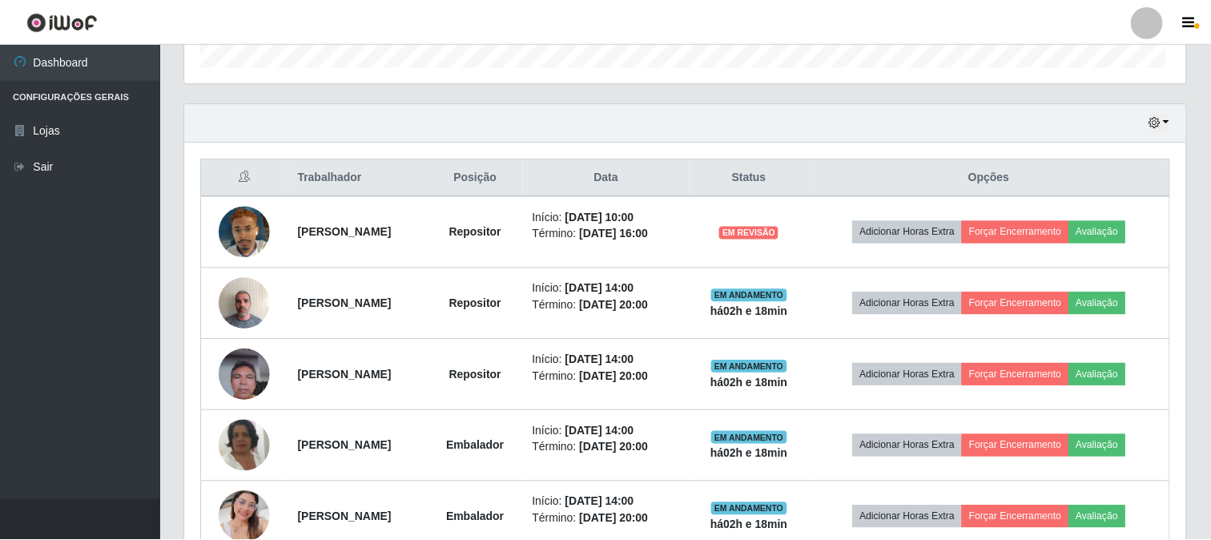
scroll to position [332, 1001]
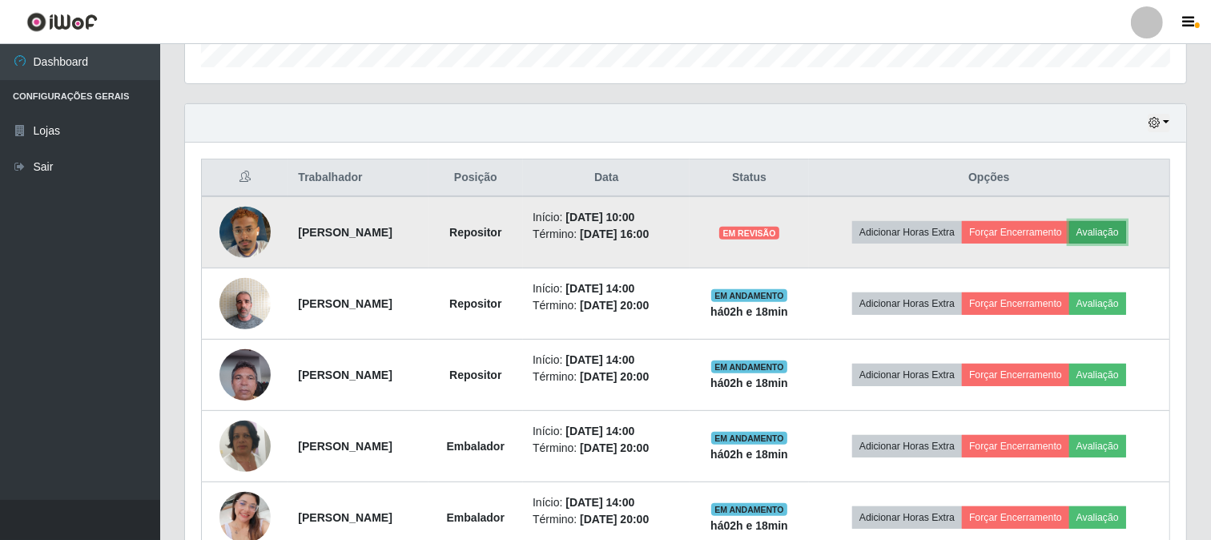
click at [1108, 229] on button "Avaliação" at bounding box center [1097, 232] width 57 height 22
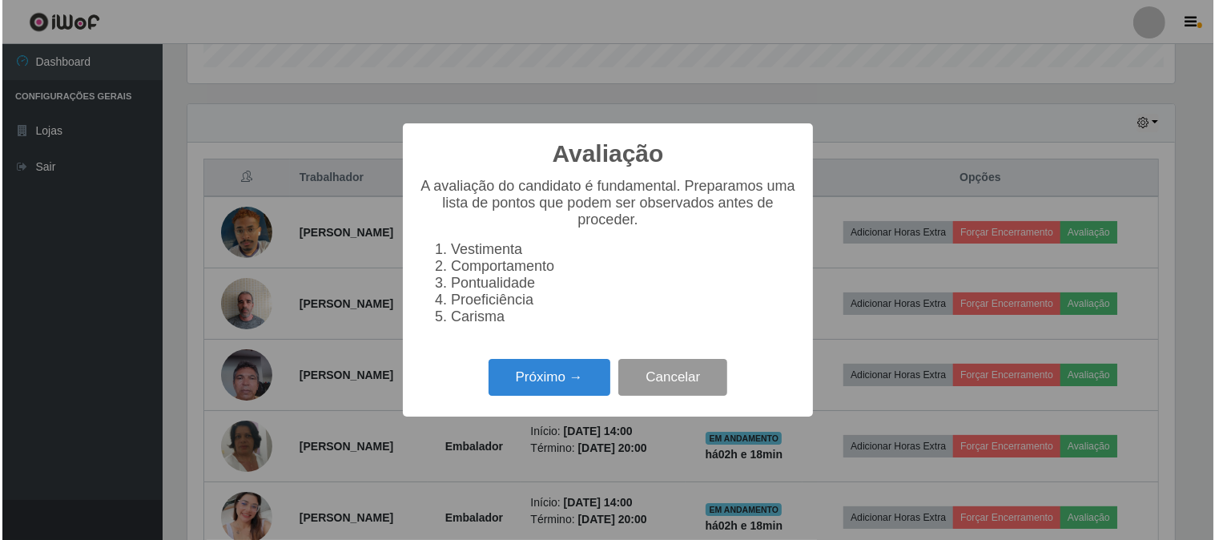
scroll to position [332, 991]
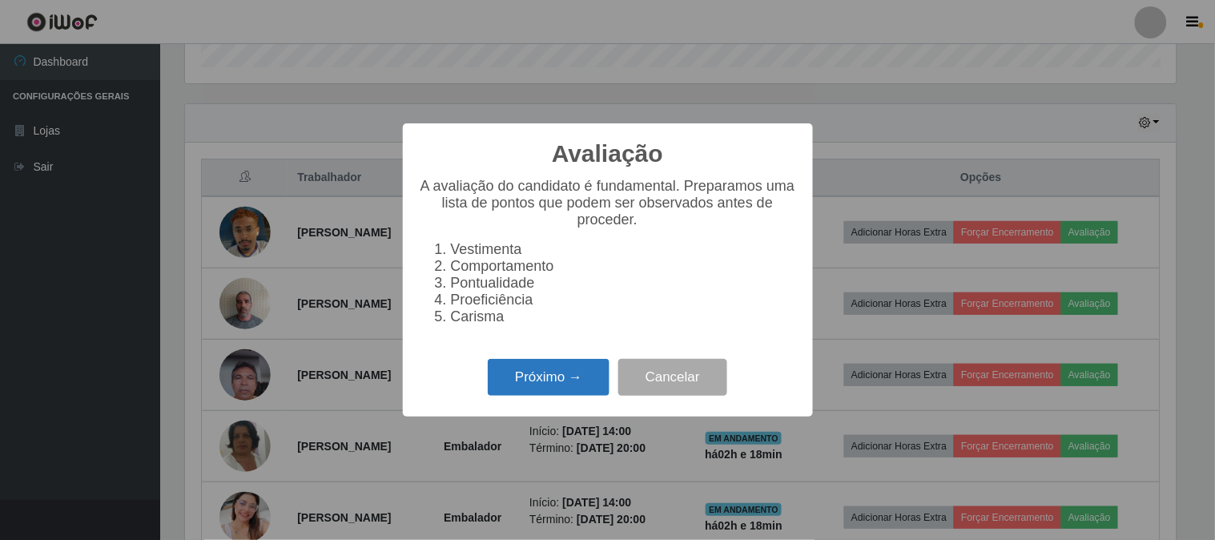
click at [533, 379] on button "Próximo →" at bounding box center [549, 378] width 122 height 38
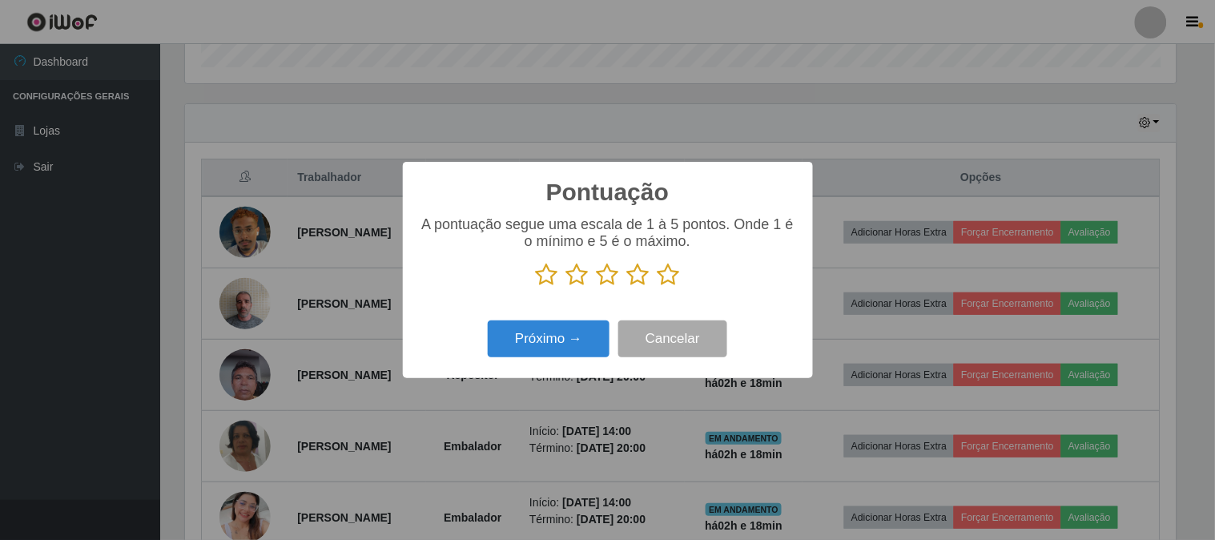
drag, startPoint x: 674, startPoint y: 275, endPoint x: 690, endPoint y: 283, distance: 16.8
click at [690, 283] on p at bounding box center [608, 275] width 378 height 24
click at [661, 282] on icon at bounding box center [668, 275] width 22 height 24
click at [657, 287] on input "radio" at bounding box center [657, 287] width 0 height 0
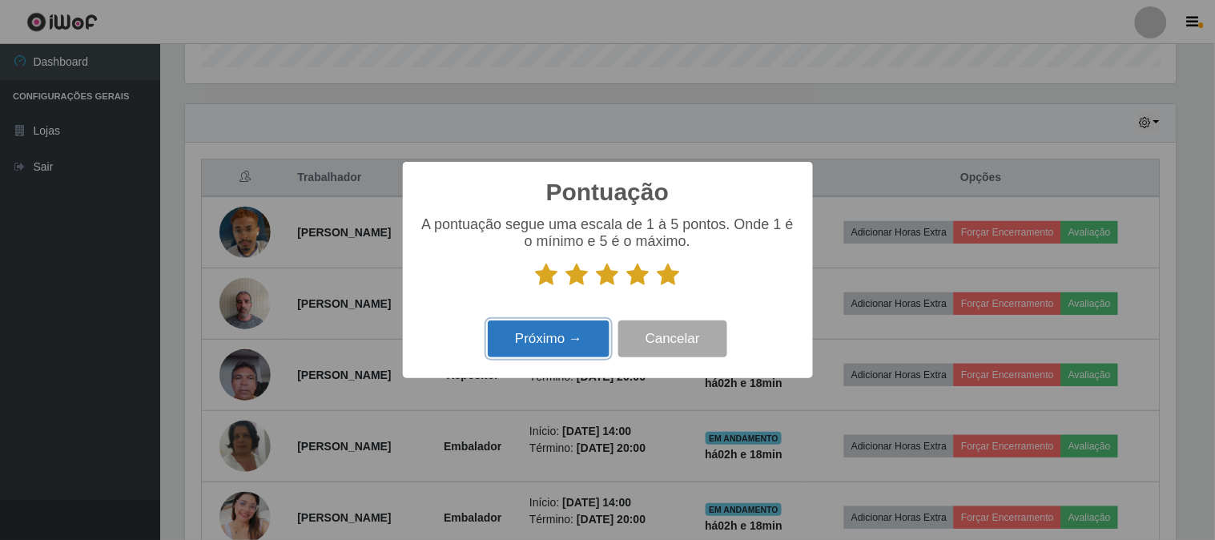
click at [561, 332] on button "Próximo →" at bounding box center [549, 339] width 122 height 38
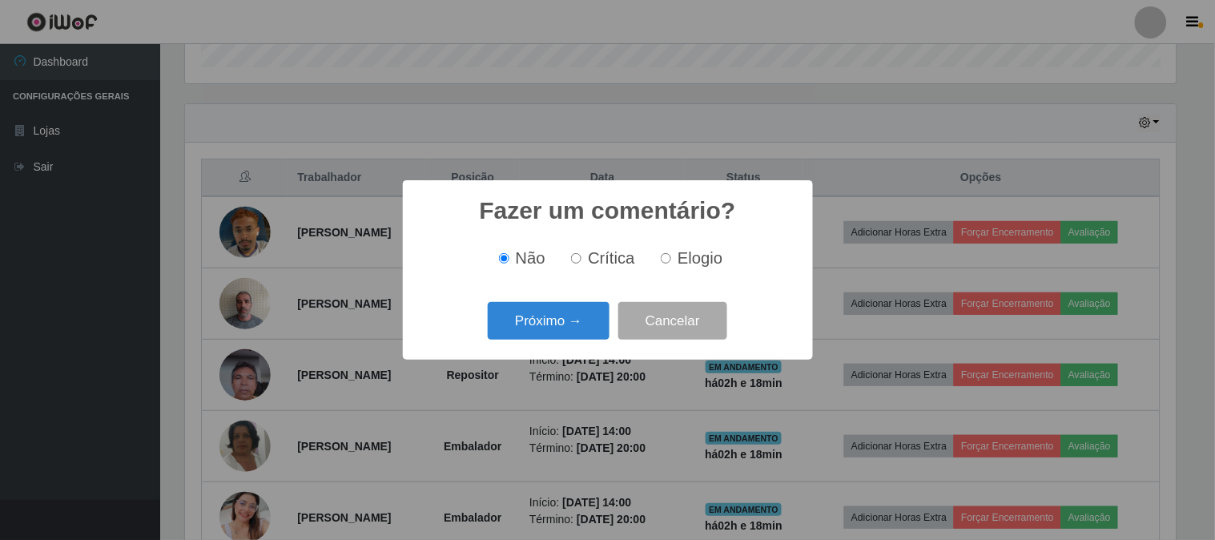
click at [665, 263] on input "Elogio" at bounding box center [666, 258] width 10 height 10
radio input "true"
click at [540, 315] on button "Próximo →" at bounding box center [549, 321] width 122 height 38
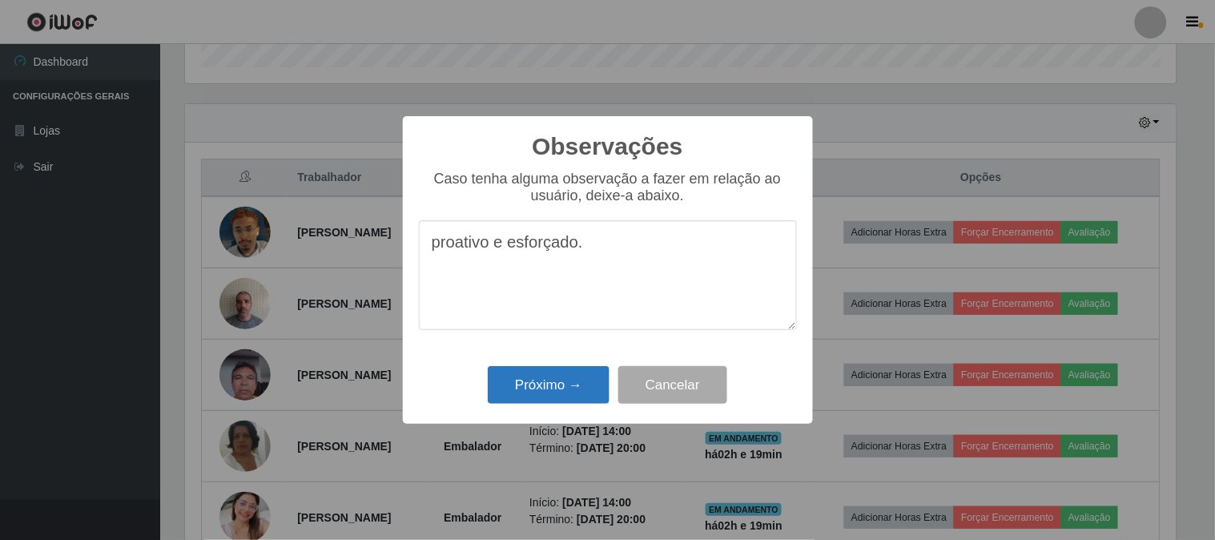
type textarea "proativo e esforçado."
click at [565, 386] on button "Próximo →" at bounding box center [549, 385] width 122 height 38
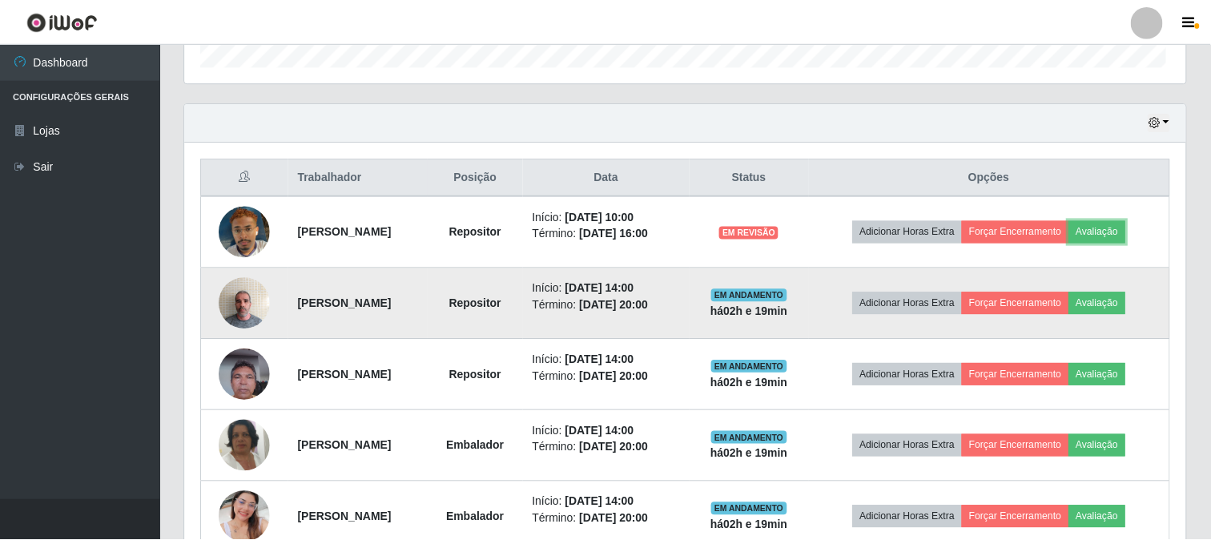
scroll to position [332, 1001]
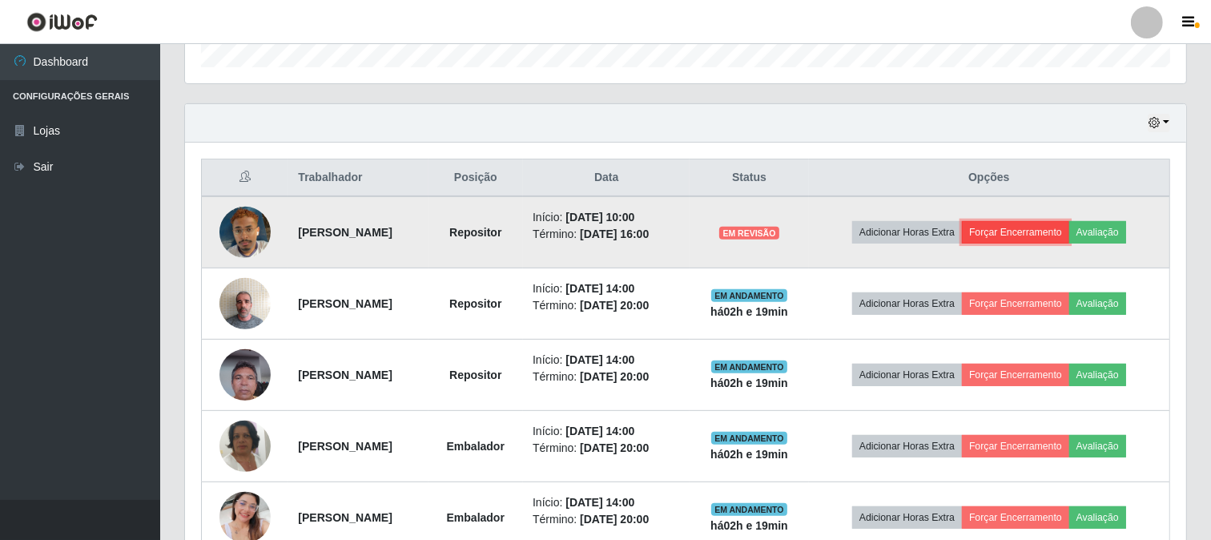
click at [1063, 234] on button "Forçar Encerramento" at bounding box center [1015, 232] width 107 height 22
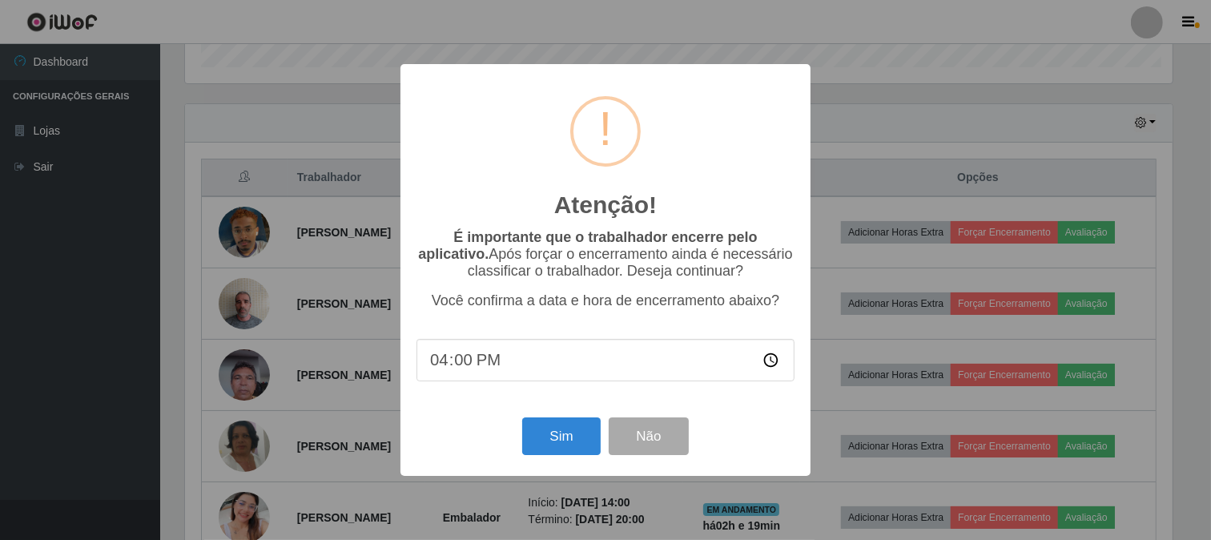
scroll to position [332, 991]
click at [562, 452] on button "Sim" at bounding box center [564, 436] width 78 height 38
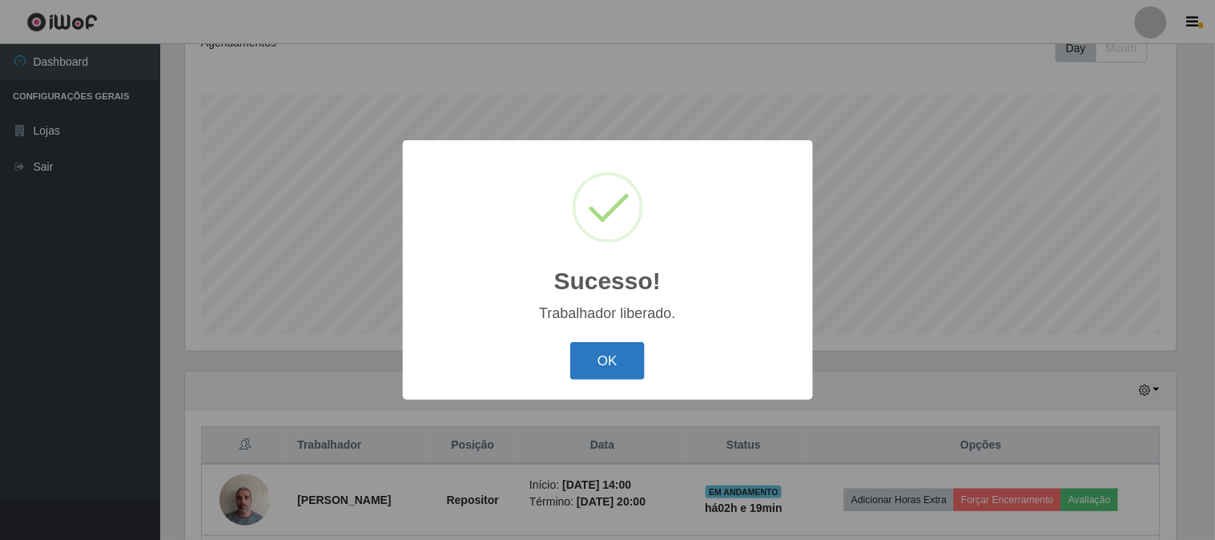
click at [595, 365] on button "OK" at bounding box center [607, 361] width 74 height 38
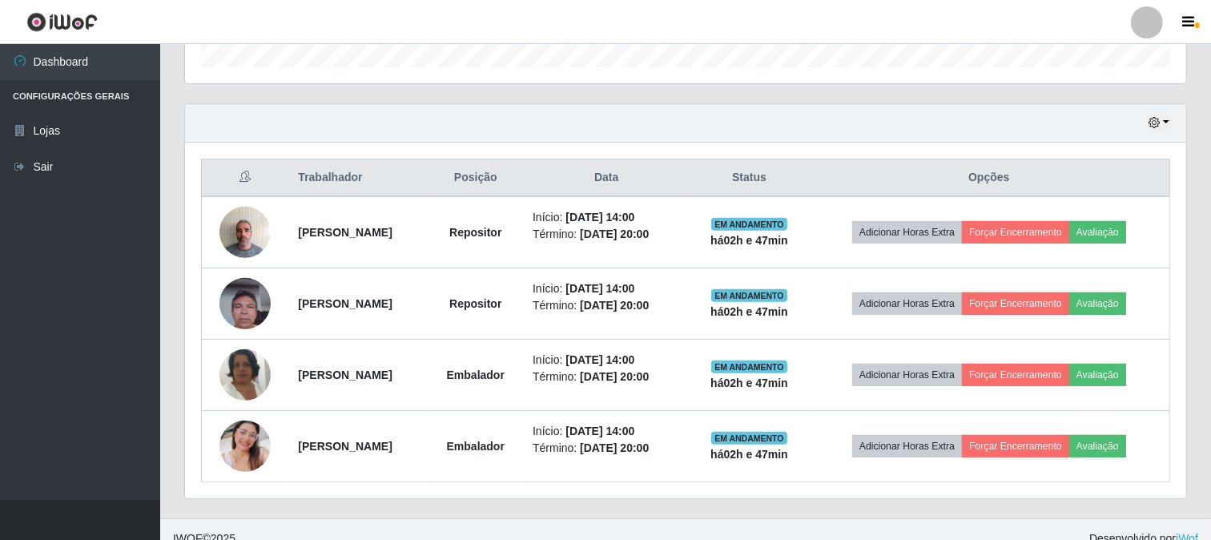
scroll to position [524, 0]
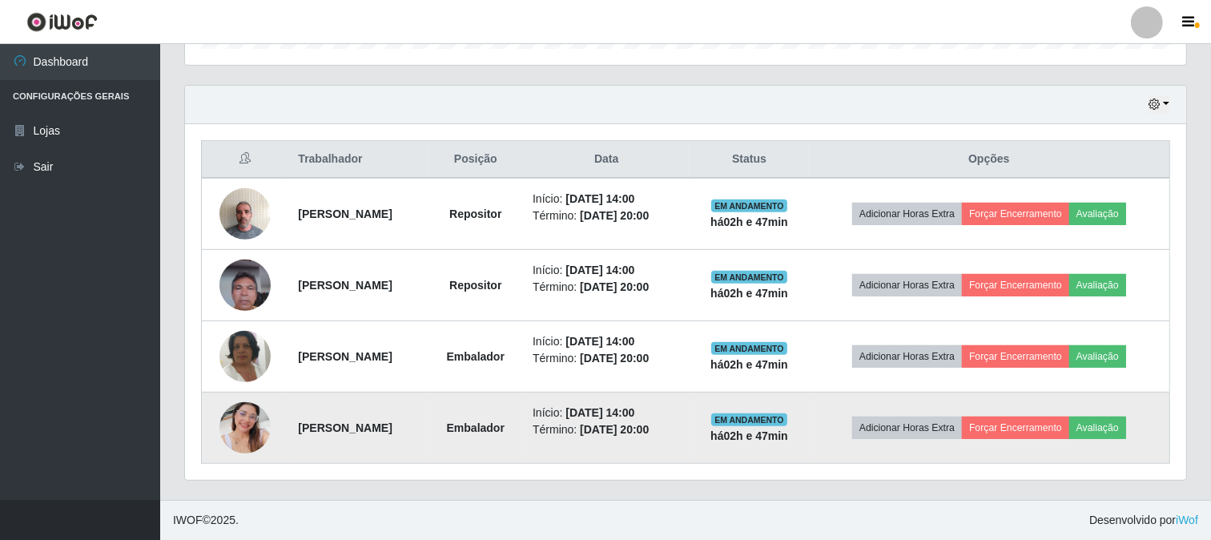
click at [246, 433] on img at bounding box center [244, 427] width 51 height 91
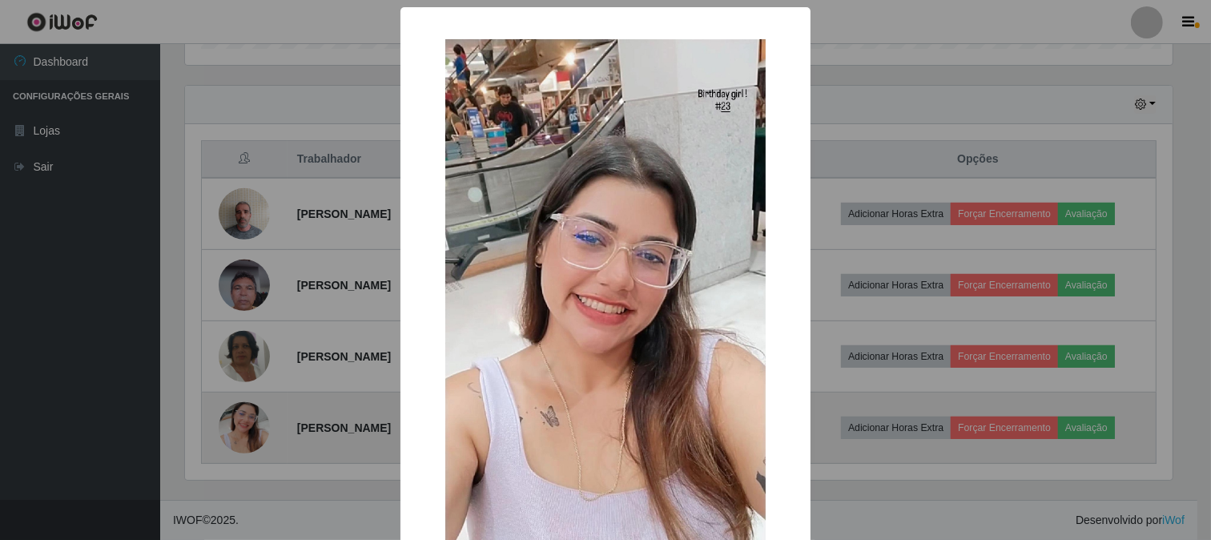
scroll to position [332, 991]
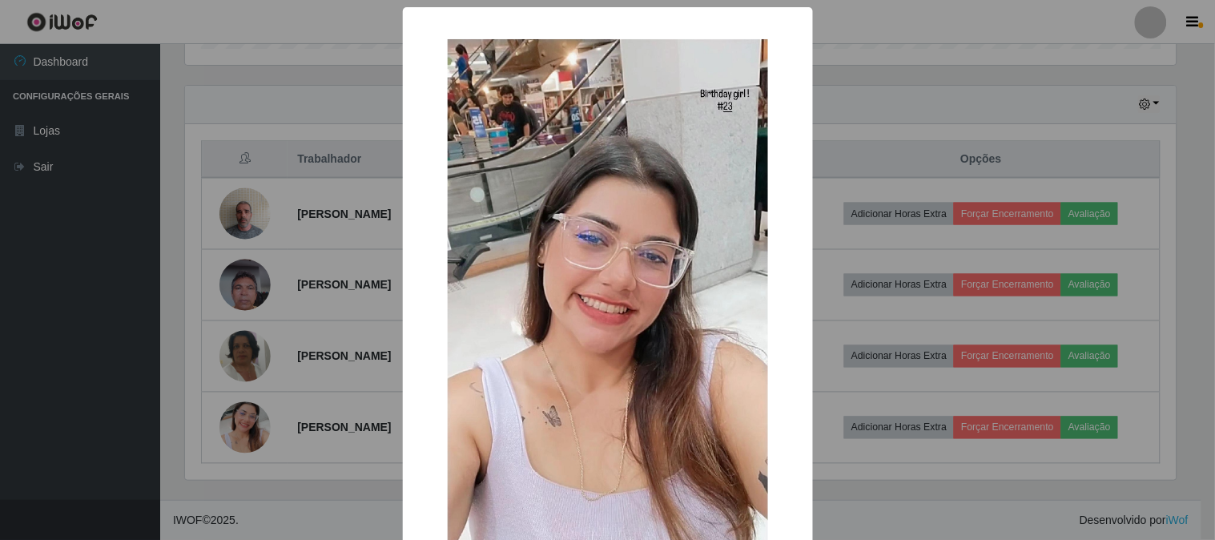
click at [895, 143] on div "× OK Cancel" at bounding box center [607, 270] width 1215 height 540
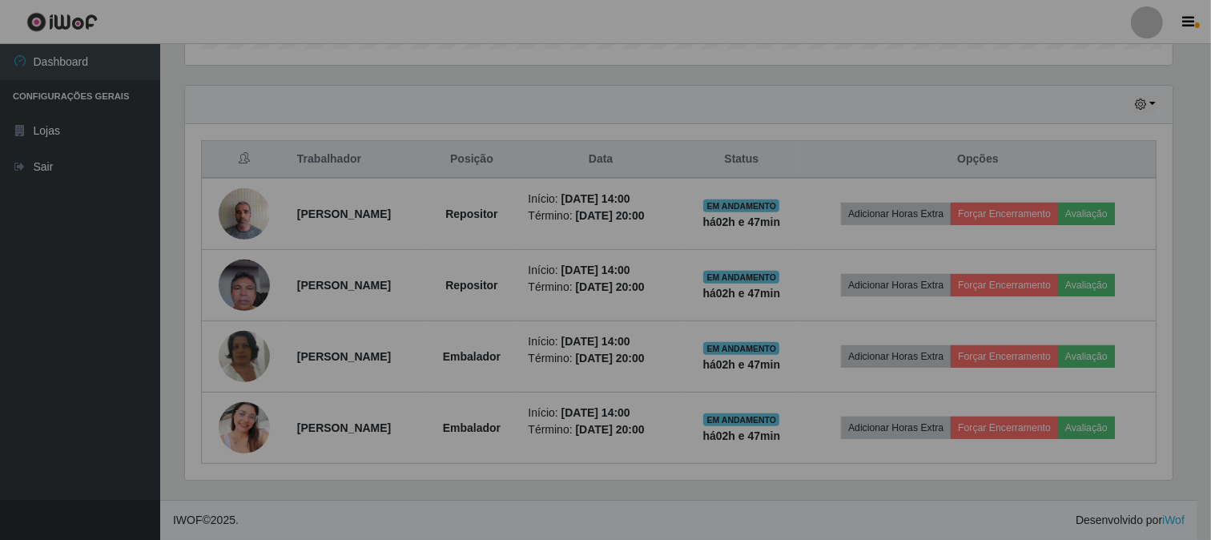
scroll to position [332, 1001]
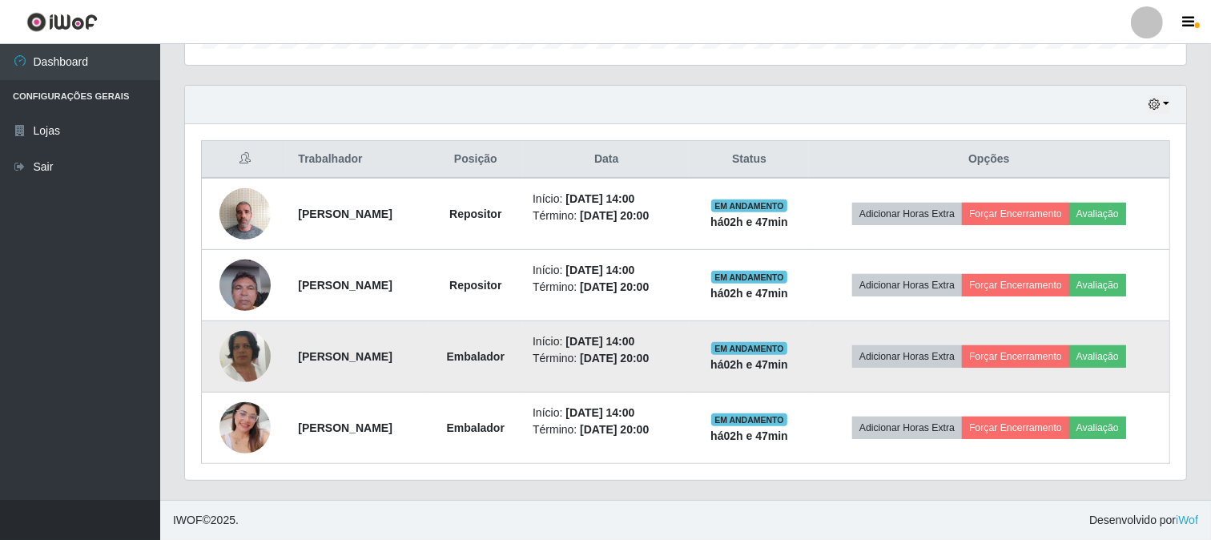
click at [250, 353] on img at bounding box center [244, 356] width 51 height 91
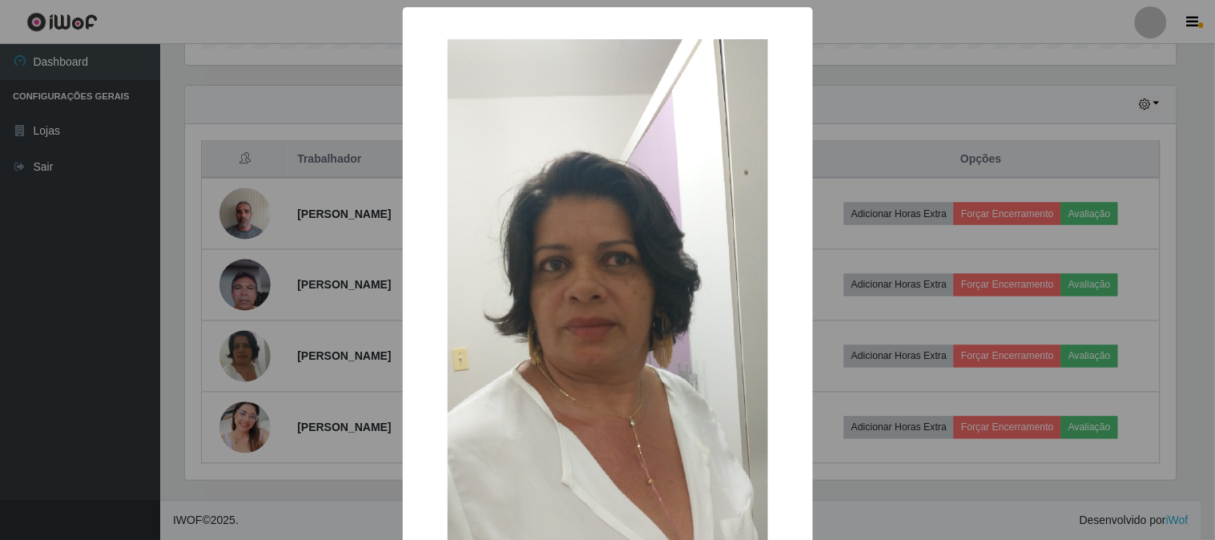
click at [854, 195] on div "× OK Cancel" at bounding box center [607, 270] width 1215 height 540
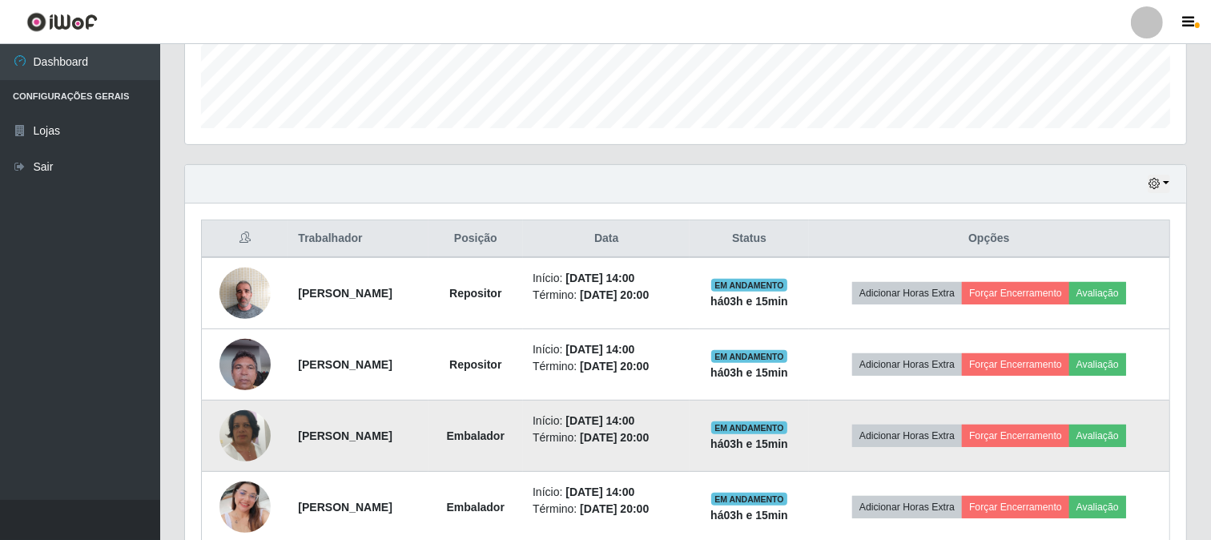
scroll to position [524, 0]
